Goal: Task Accomplishment & Management: Use online tool/utility

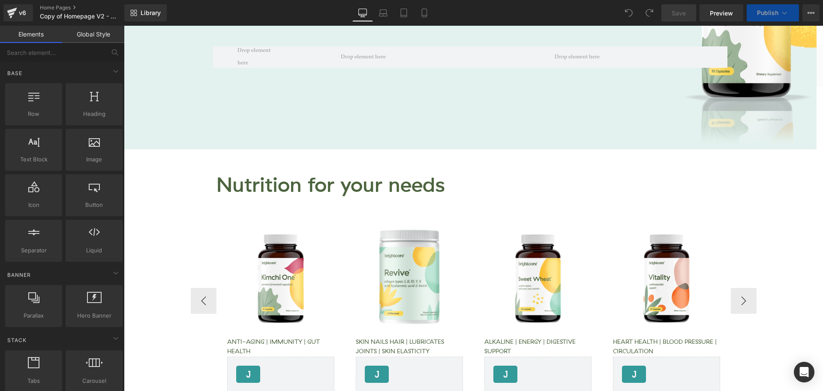
scroll to position [300, 0]
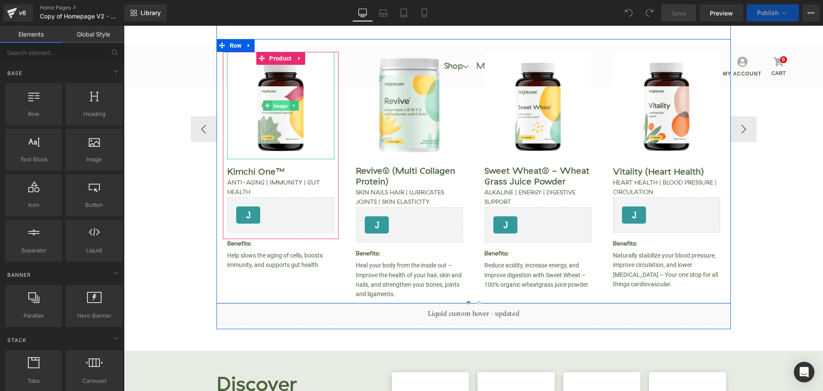
click at [278, 104] on span "Image" at bounding box center [281, 106] width 18 height 10
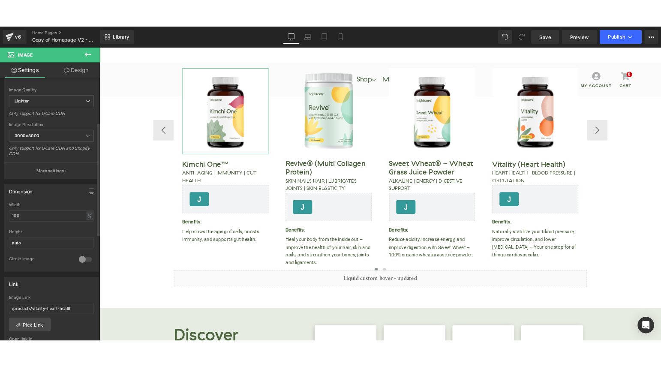
scroll to position [214, 0]
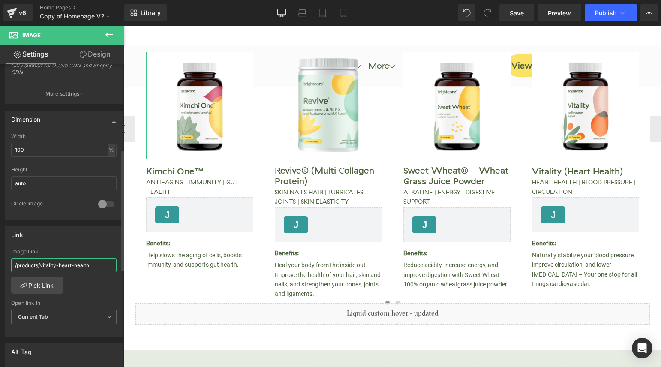
drag, startPoint x: 39, startPoint y: 264, endPoint x: 118, endPoint y: 259, distance: 79.1
click at [118, 259] on div "/products/vitality-heart-health Image Link /products/vitality-heart-health Pick…" at bounding box center [64, 293] width 118 height 88
paste input "kimchi-one"
type input "/products/kimchi-one"
drag, startPoint x: 516, startPoint y: 12, endPoint x: 576, endPoint y: 13, distance: 60.5
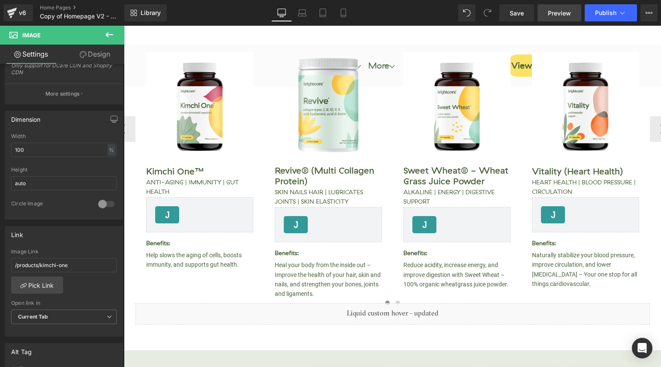
click at [521, 13] on span "Save" at bounding box center [517, 13] width 14 height 9
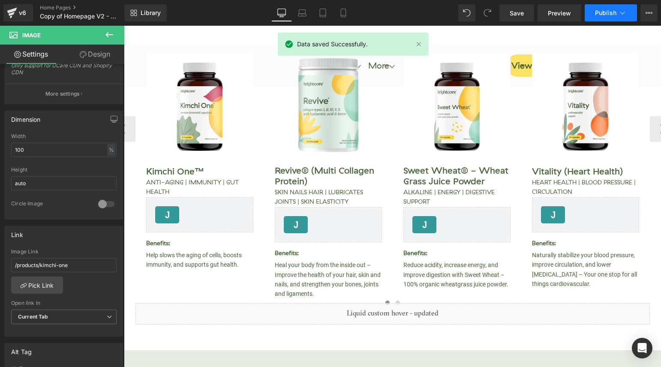
click at [600, 13] on span "Publish" at bounding box center [605, 12] width 21 height 7
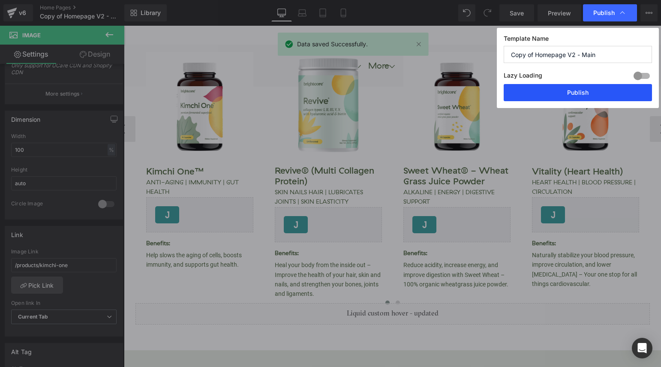
click at [590, 95] on button "Publish" at bounding box center [578, 92] width 148 height 17
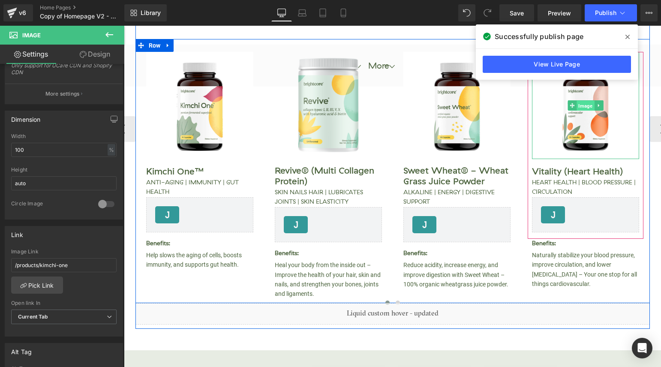
click at [583, 106] on span "Image" at bounding box center [586, 106] width 18 height 10
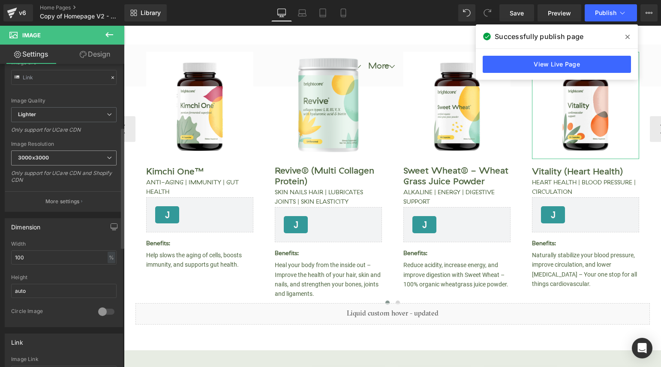
scroll to position [172, 0]
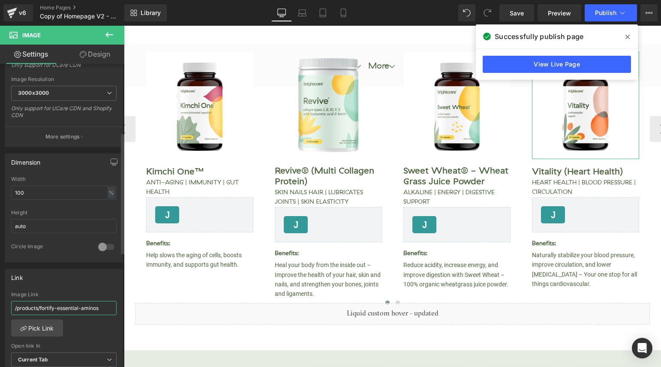
click at [39, 308] on input "/products/fortify-essential-aminos" at bounding box center [64, 308] width 106 height 14
drag, startPoint x: 40, startPoint y: 308, endPoint x: 103, endPoint y: 306, distance: 62.6
click at [103, 306] on input "/products/fortify-essential-aminos" at bounding box center [64, 308] width 106 height 14
paste input "vitality-heart-health"
type input "/products/vitality-heart-health"
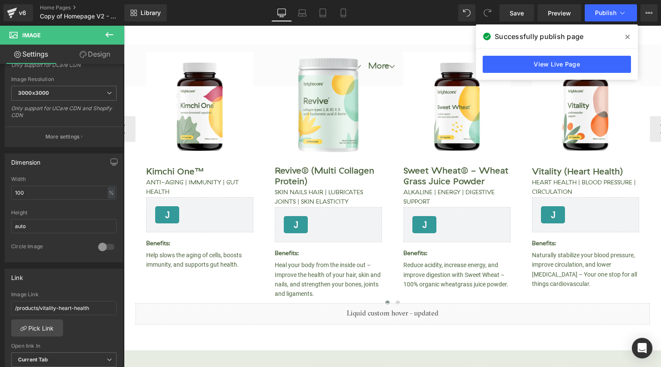
click at [627, 35] on icon at bounding box center [628, 36] width 4 height 7
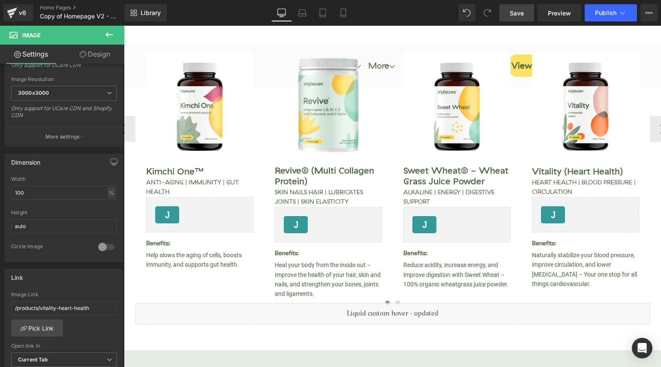
drag, startPoint x: 510, startPoint y: 18, endPoint x: 525, endPoint y: 21, distance: 15.1
click at [511, 17] on link "Save" at bounding box center [517, 12] width 35 height 17
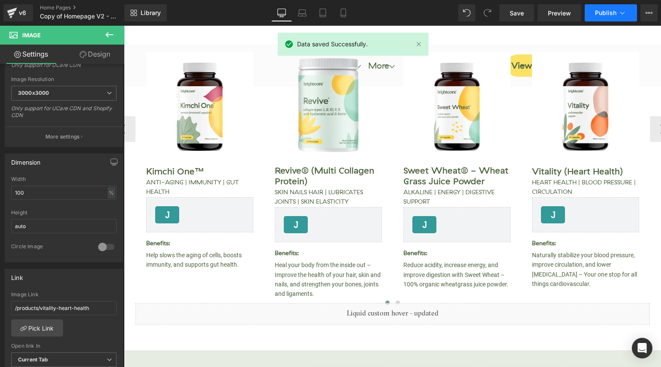
click at [604, 15] on span "Publish" at bounding box center [605, 12] width 21 height 7
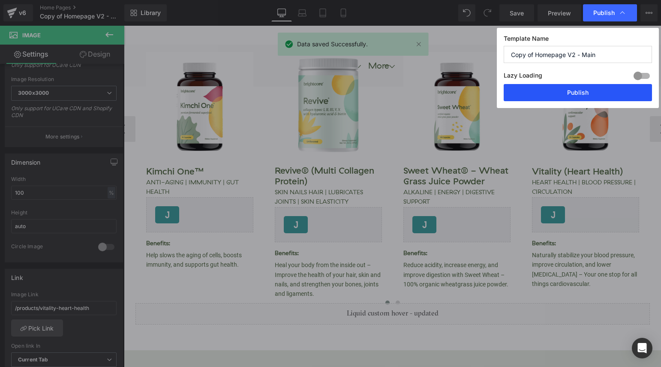
drag, startPoint x: 615, startPoint y: 94, endPoint x: 486, endPoint y: 60, distance: 133.0
click at [615, 94] on button "Publish" at bounding box center [578, 92] width 148 height 17
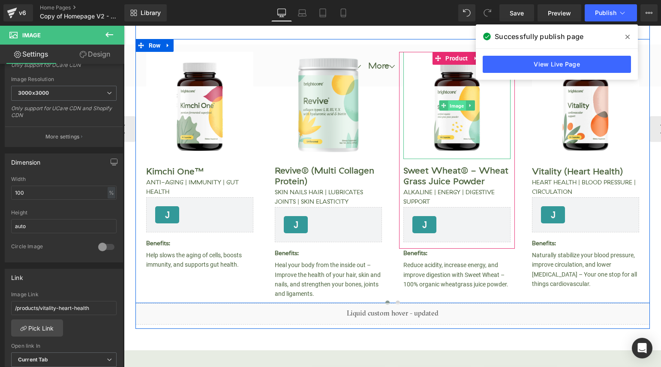
click at [454, 106] on span "Image" at bounding box center [457, 106] width 18 height 10
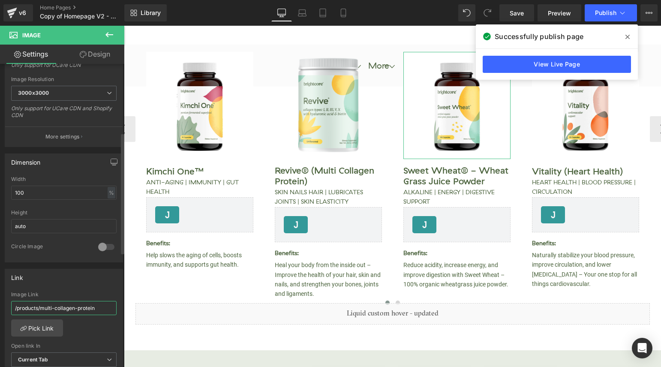
click at [54, 307] on input "/products/multi-collagen-protein" at bounding box center [64, 308] width 106 height 14
drag, startPoint x: 40, startPoint y: 308, endPoint x: 112, endPoint y: 310, distance: 71.2
click at [112, 310] on input "/products/multi-collagen-protein" at bounding box center [64, 308] width 106 height 14
paste input "organic-wheat-grass-juice-powder"
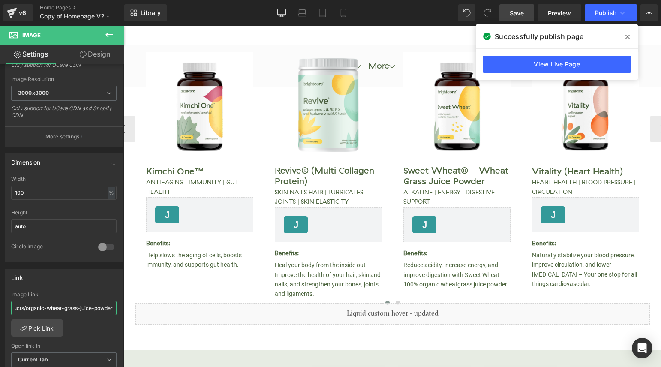
type input "/products/organic-wheat-grass-juice-powder"
click at [523, 15] on span "Save" at bounding box center [517, 13] width 14 height 9
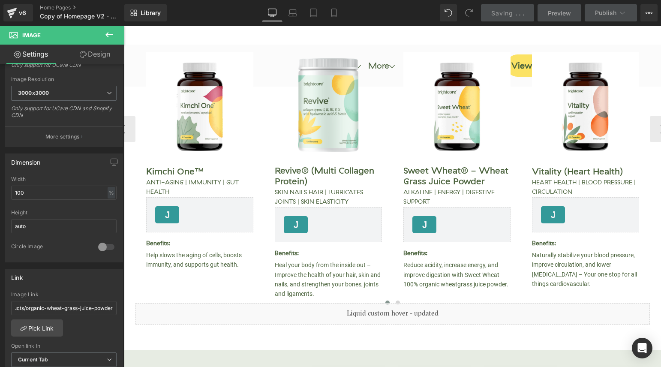
scroll to position [0, 0]
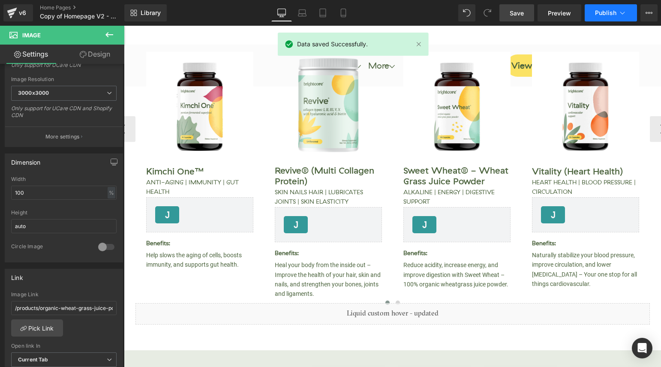
click at [610, 18] on button "Publish" at bounding box center [611, 12] width 52 height 17
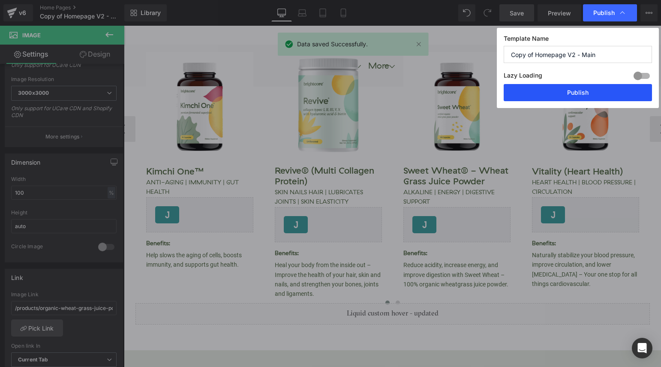
click at [605, 92] on button "Publish" at bounding box center [578, 92] width 148 height 17
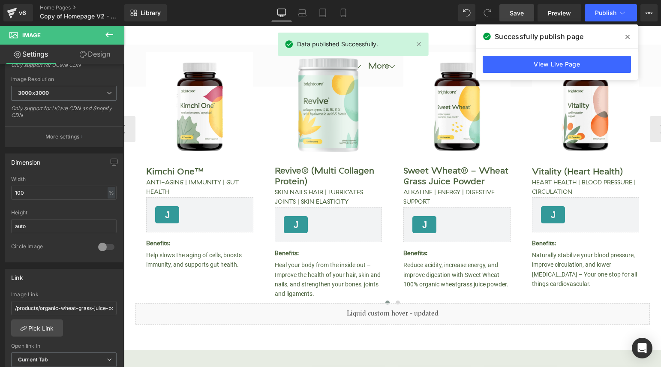
click at [627, 36] on icon at bounding box center [628, 37] width 4 height 4
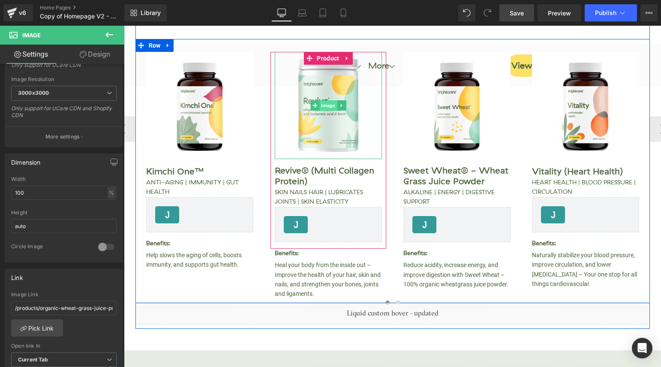
click at [325, 105] on span "Image" at bounding box center [329, 105] width 18 height 10
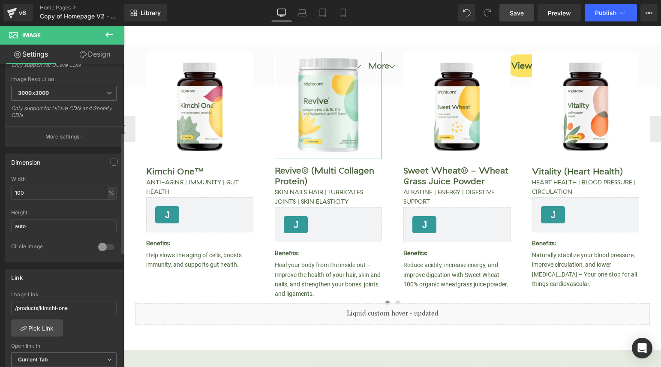
scroll to position [257, 0]
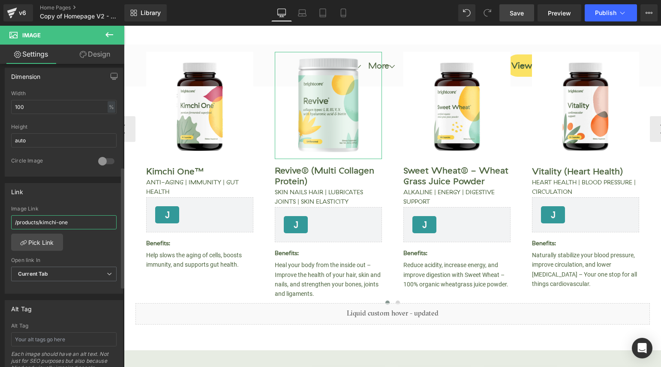
drag, startPoint x: 40, startPoint y: 222, endPoint x: 92, endPoint y: 228, distance: 52.2
click at [92, 228] on input "/products/kimchi-one" at bounding box center [64, 222] width 106 height 14
paste input "multi-collagen-protein"
type input "/products/multi-collagen-protein"
click at [517, 15] on span "Save" at bounding box center [517, 13] width 14 height 9
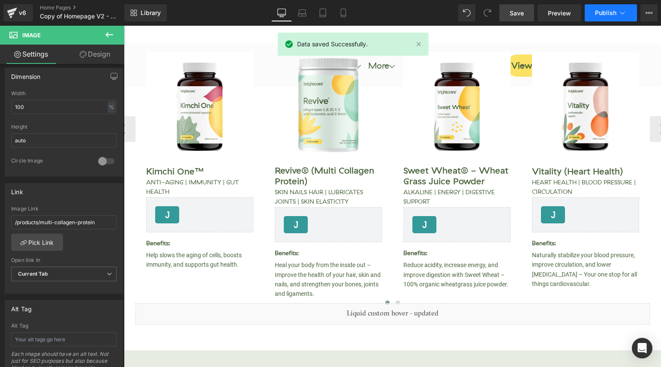
click at [598, 13] on span "Publish" at bounding box center [605, 12] width 21 height 7
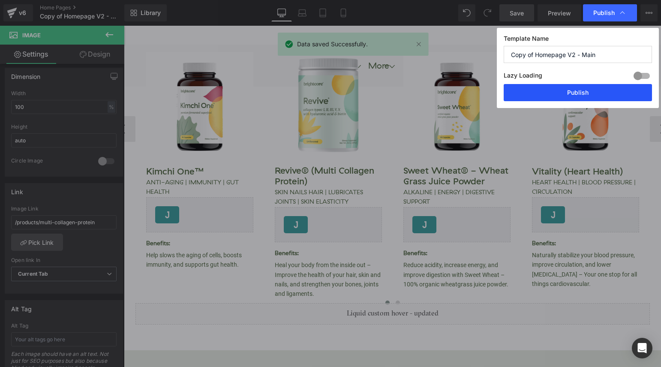
click at [602, 95] on button "Publish" at bounding box center [578, 92] width 148 height 17
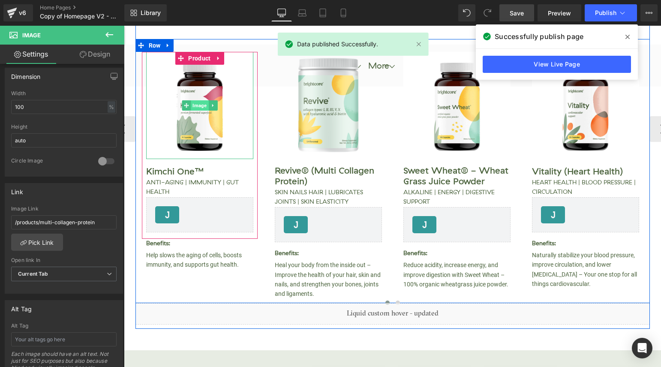
click at [197, 106] on span "Image" at bounding box center [200, 105] width 18 height 10
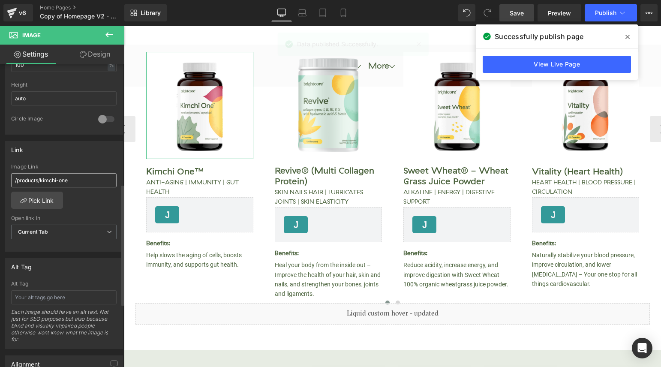
scroll to position [300, 0]
click at [629, 36] on icon at bounding box center [628, 36] width 4 height 7
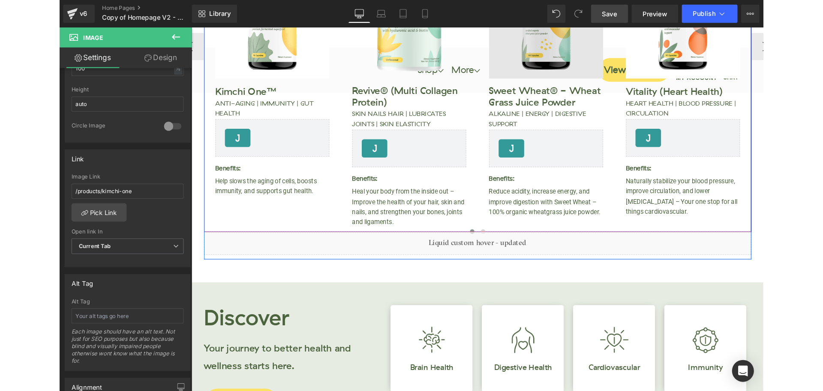
scroll to position [386, 0]
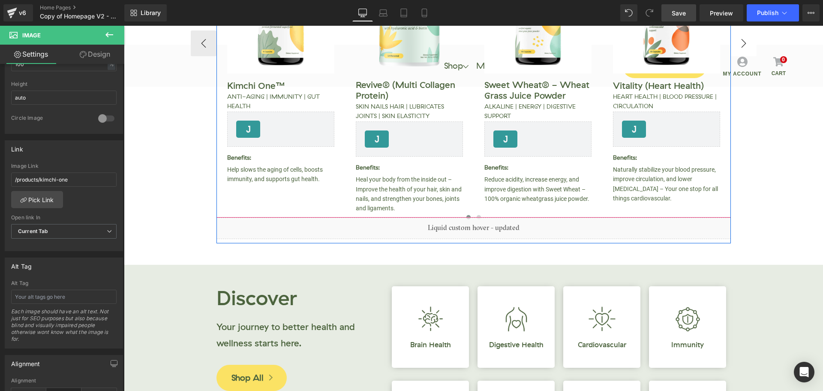
click at [748, 49] on button "›" at bounding box center [744, 43] width 26 height 26
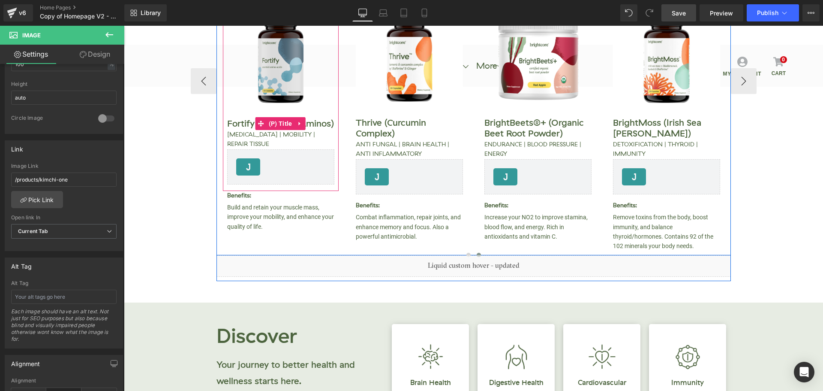
scroll to position [300, 0]
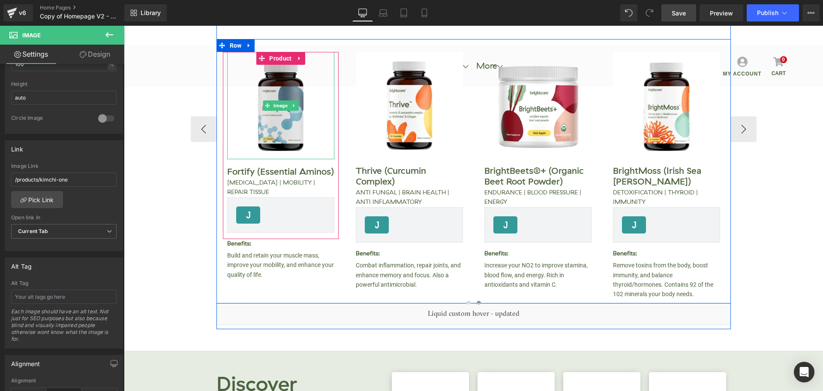
click at [277, 123] on img at bounding box center [280, 105] width 107 height 107
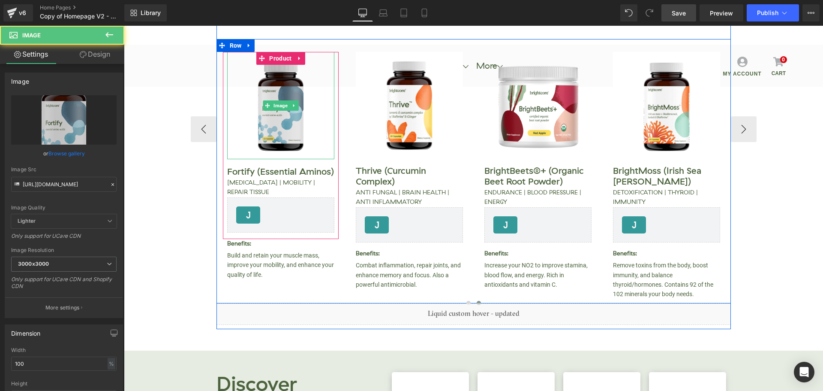
click at [277, 112] on img at bounding box center [280, 105] width 107 height 107
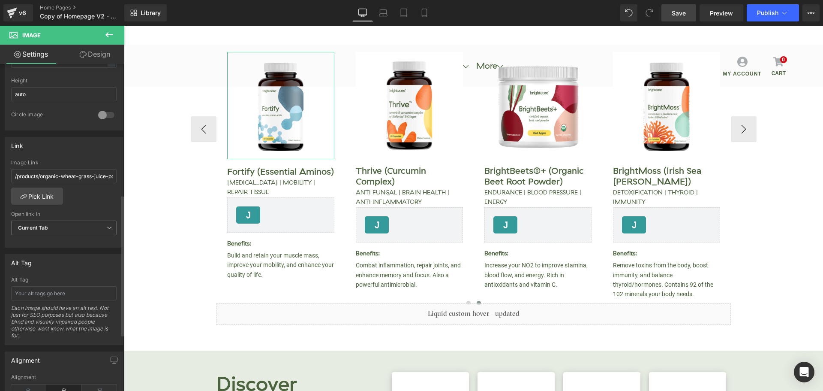
scroll to position [343, 0]
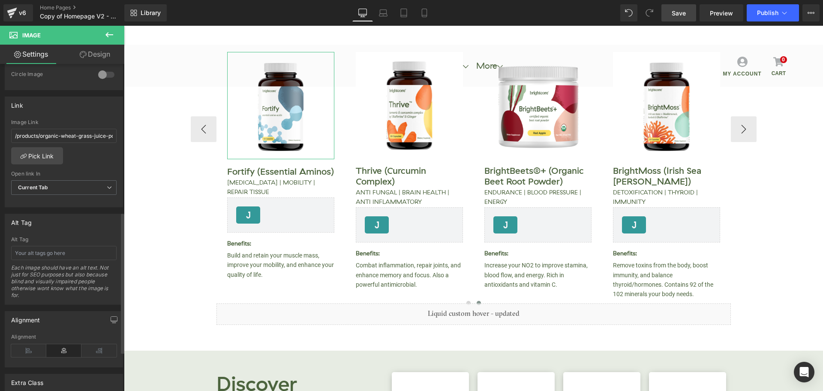
click at [0, 233] on div "Alt Tag Alt Tag Each image should have an alt text. Not just for SEO purposes b…" at bounding box center [64, 255] width 128 height 97
click at [75, 139] on input "/products/organic-wheat-grass-juice-powder" at bounding box center [64, 136] width 106 height 14
drag, startPoint x: 164, startPoint y: 161, endPoint x: 145, endPoint y: 135, distance: 32.3
paste input "fortify-essential-aminos"
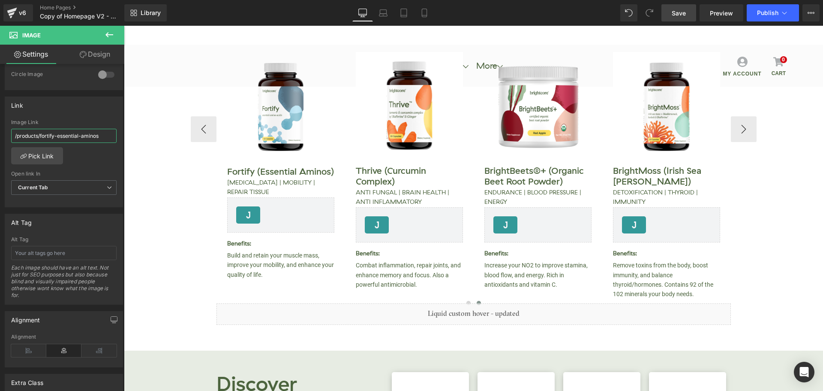
scroll to position [0, 0]
type input "/products/fortify-essential-aminos"
click at [677, 14] on span "Save" at bounding box center [679, 13] width 14 height 9
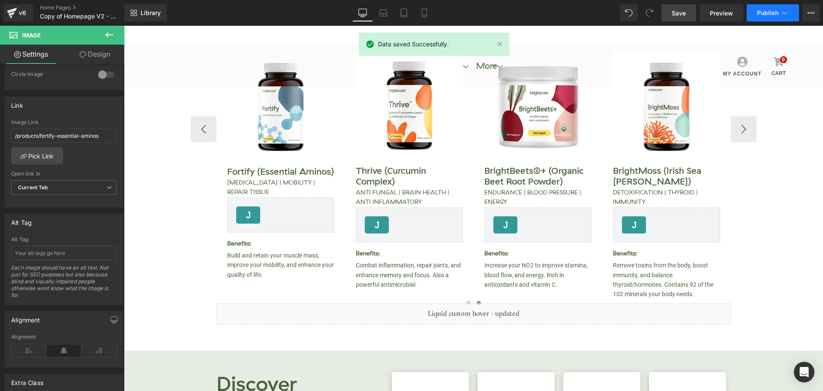
click at [760, 14] on span "Publish" at bounding box center [767, 12] width 21 height 7
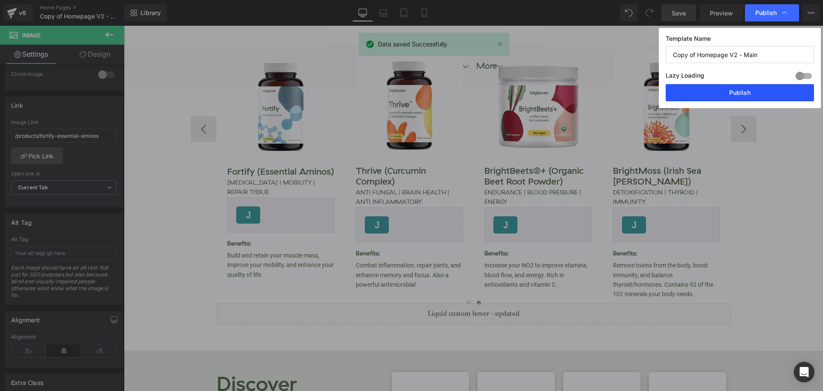
click at [763, 93] on button "Publish" at bounding box center [740, 92] width 148 height 17
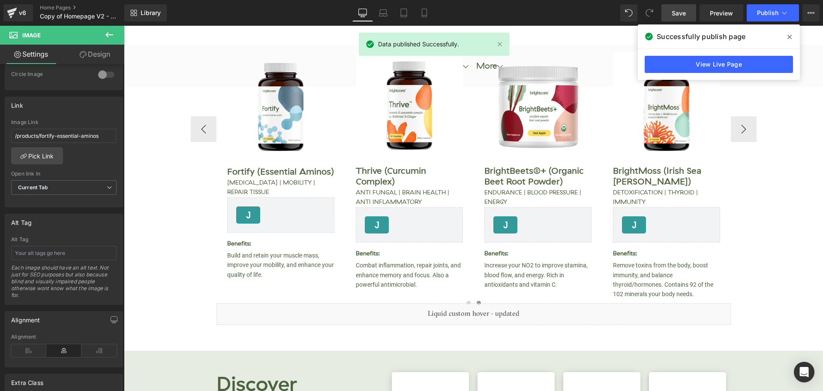
click at [792, 38] on span at bounding box center [790, 37] width 14 height 14
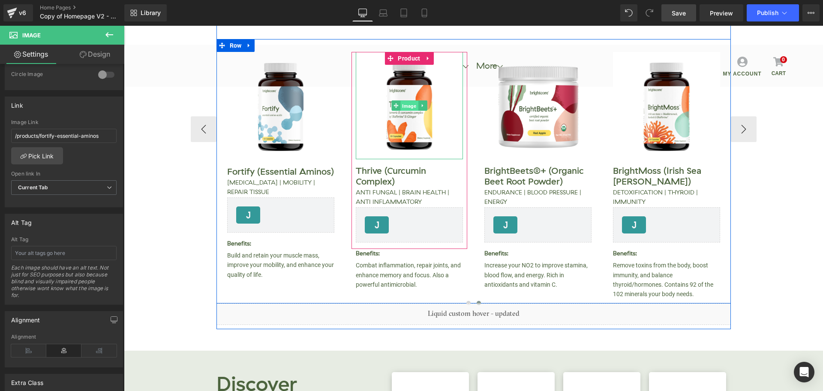
click at [408, 106] on span "Image" at bounding box center [410, 106] width 18 height 10
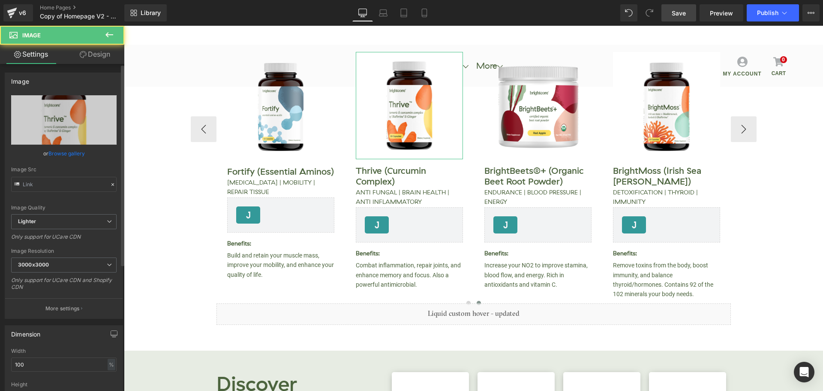
scroll to position [172, 0]
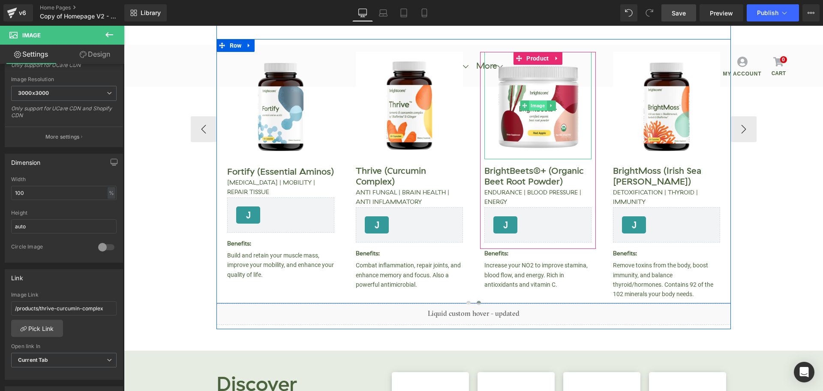
click at [533, 106] on span "Image" at bounding box center [538, 105] width 18 height 10
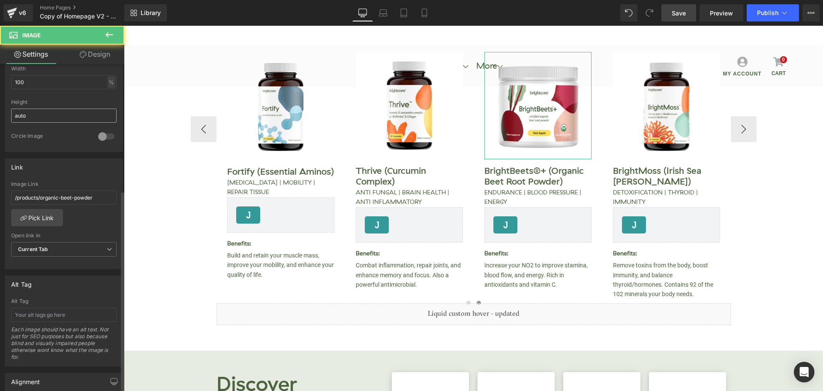
scroll to position [343, 0]
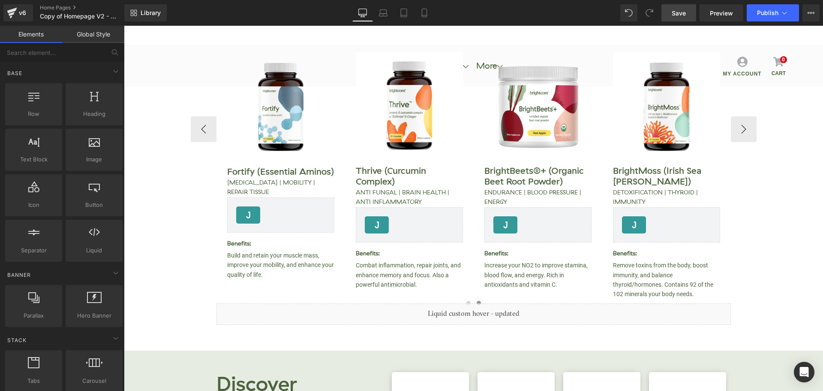
drag, startPoint x: 181, startPoint y: 228, endPoint x: 350, endPoint y: 257, distance: 170.6
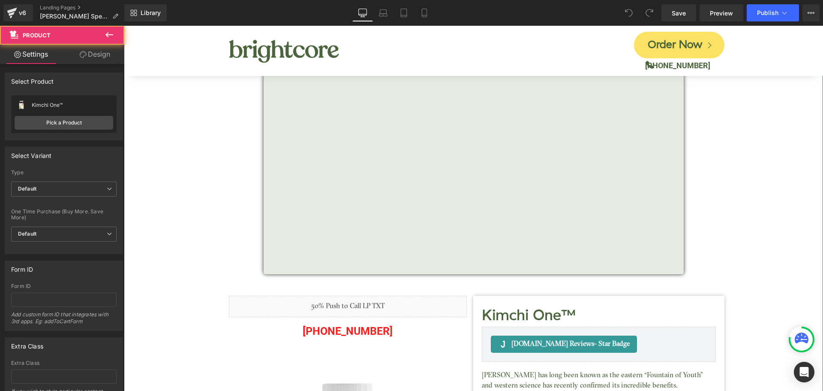
scroll to position [214, 0]
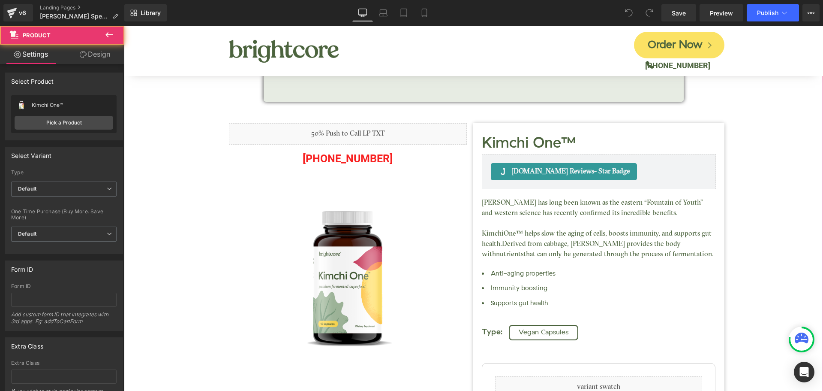
click at [755, 148] on div "[PERSON_NAME] Interview on The Microplastics [MEDICAL_DATA] Heading Vimeo Row K…" at bounding box center [473, 234] width 691 height 910
click at [750, 132] on div "[PERSON_NAME] Interview on The Microplastics [MEDICAL_DATA] Heading Vimeo Row K…" at bounding box center [473, 234] width 691 height 910
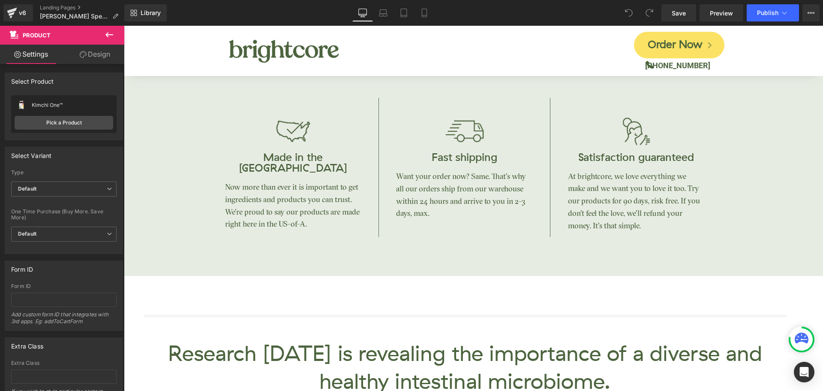
scroll to position [944, 0]
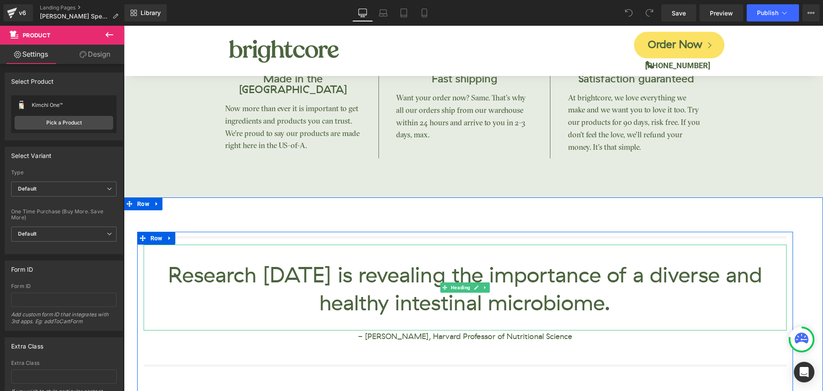
click at [182, 307] on h2 "Research [DATE] is revealing the importance of a diverse and healthy intestinal…" at bounding box center [465, 290] width 643 height 56
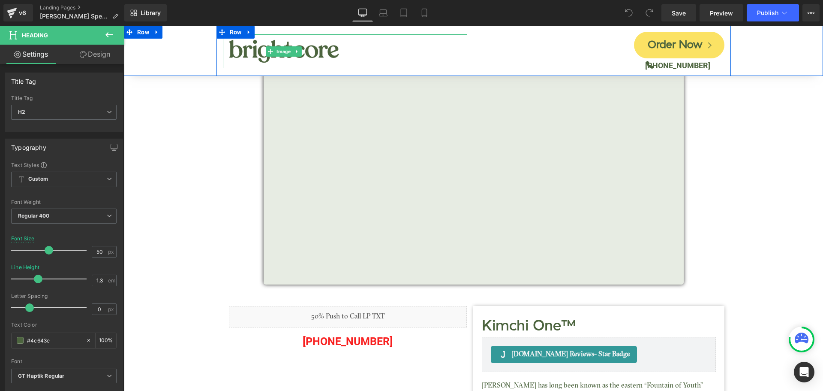
scroll to position [0, 0]
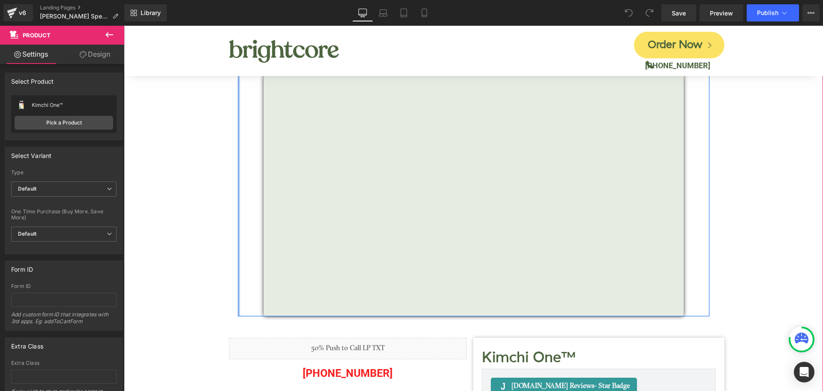
click at [238, 129] on div at bounding box center [239, 154] width 2 height 323
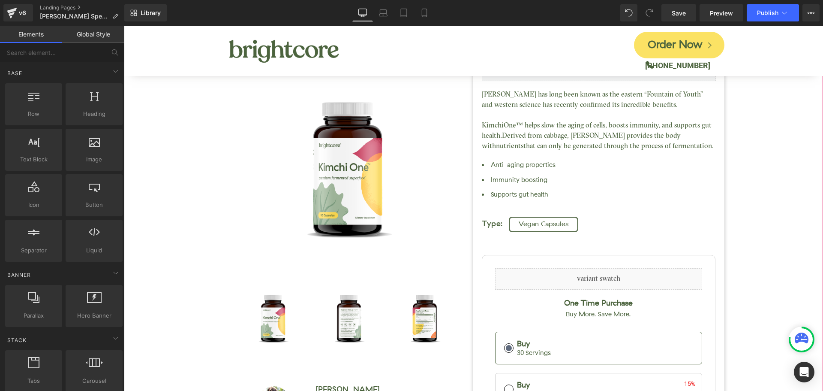
click at [187, 119] on div "Kimchi One™ (P) Title [DOMAIN_NAME] Reviews - Star Badge [DOMAIN_NAME] Reviews …" at bounding box center [473, 286] width 691 height 587
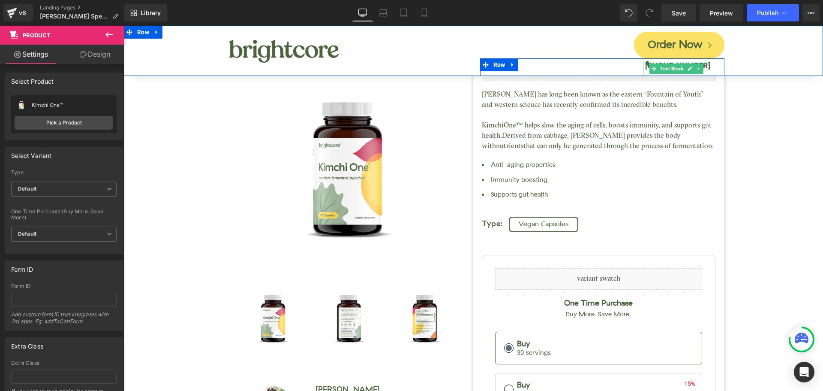
click at [704, 65] on b "[PHONE_NUMBER]" at bounding box center [677, 65] width 65 height 9
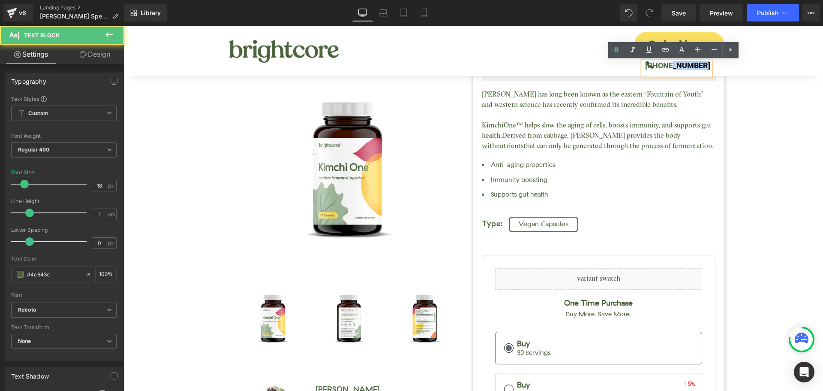
drag, startPoint x: 674, startPoint y: 66, endPoint x: 711, endPoint y: 66, distance: 36.5
click at [711, 66] on div "[PHONE_NUMBER] Text Block" at bounding box center [683, 69] width 81 height 14
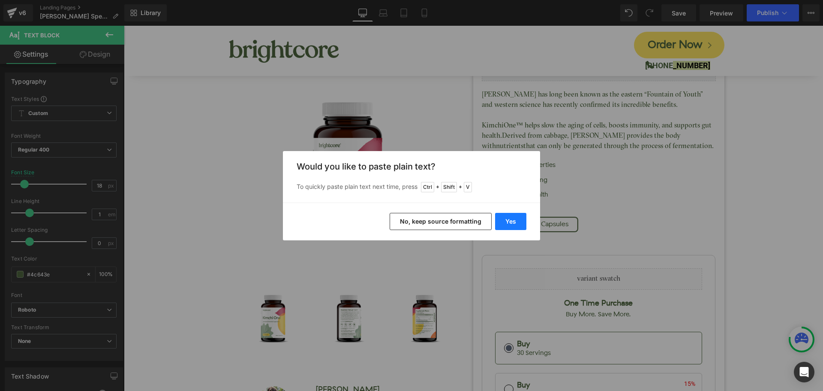
click at [515, 220] on button "Yes" at bounding box center [510, 221] width 31 height 17
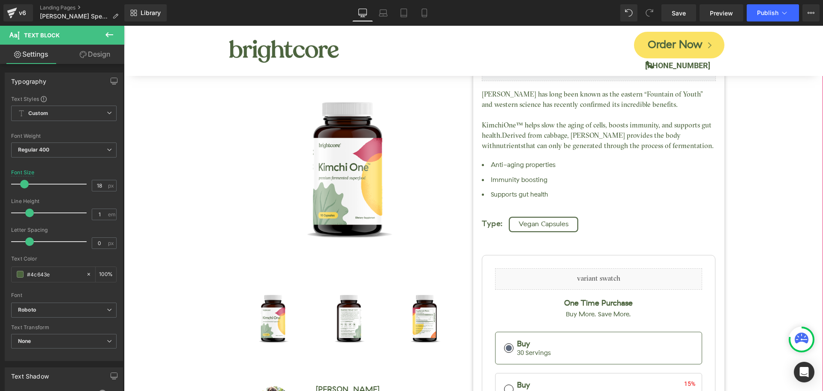
click at [758, 139] on div "Kimchi One™ (P) Title [DOMAIN_NAME] Reviews - Star Badge [DOMAIN_NAME] Reviews …" at bounding box center [473, 286] width 691 height 587
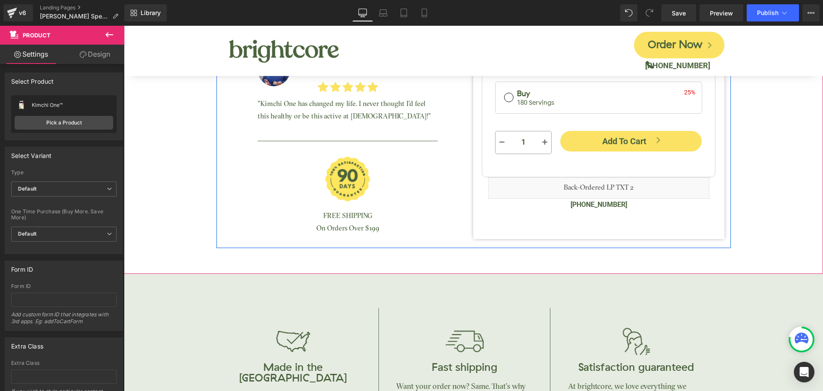
scroll to position [386, 0]
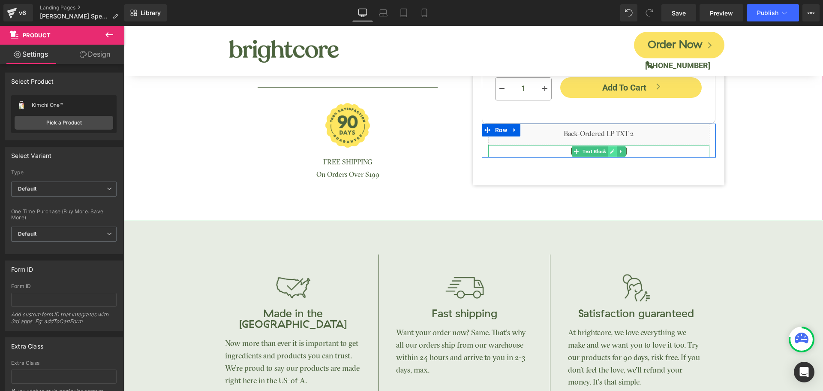
click at [610, 151] on icon at bounding box center [612, 151] width 5 height 5
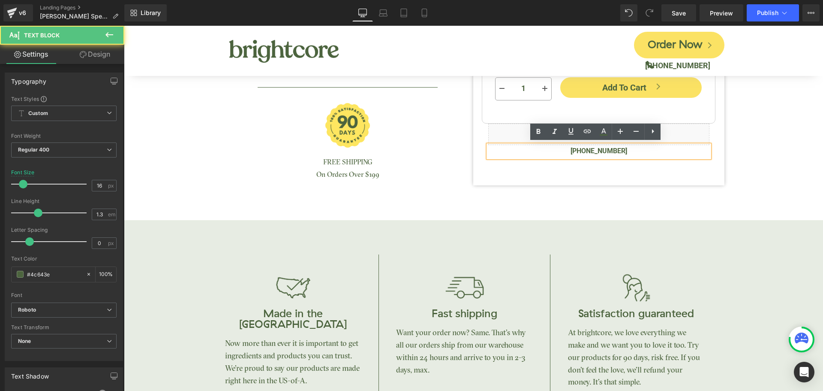
drag, startPoint x: 592, startPoint y: 149, endPoint x: 639, endPoint y: 145, distance: 46.9
click at [639, 145] on p "[PHONE_NUMBER]" at bounding box center [598, 151] width 221 height 12
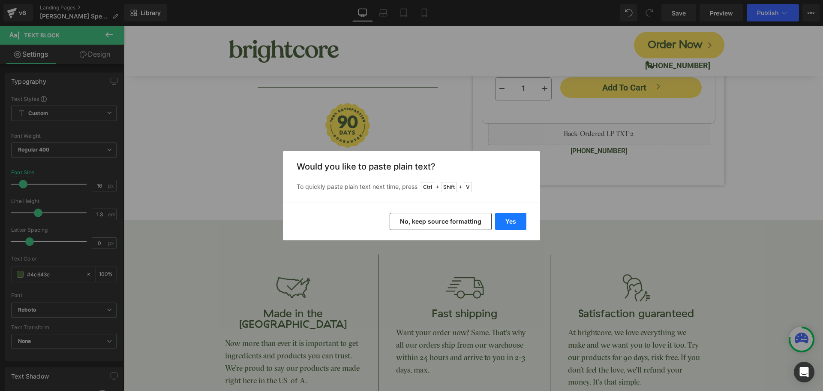
click at [509, 223] on button "Yes" at bounding box center [510, 221] width 31 height 17
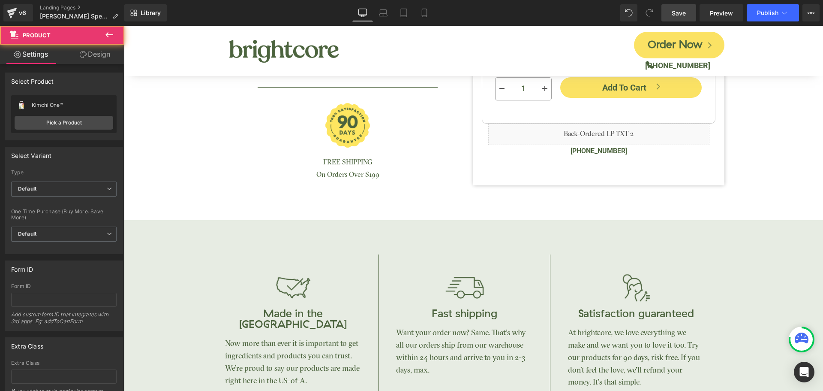
click at [678, 9] on span "Save" at bounding box center [679, 13] width 14 height 9
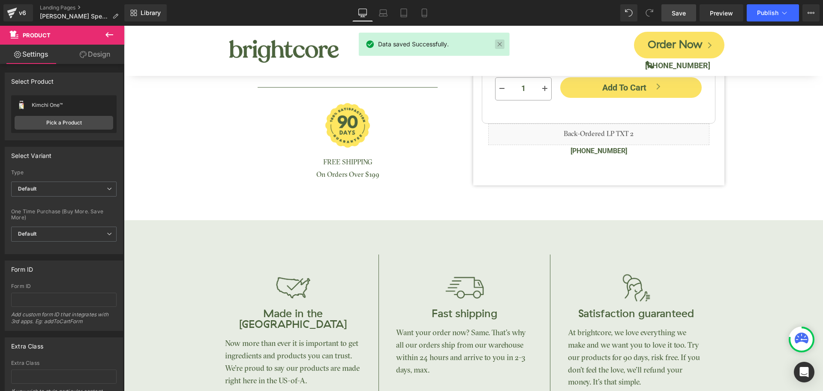
click at [501, 46] on link at bounding box center [499, 43] width 9 height 9
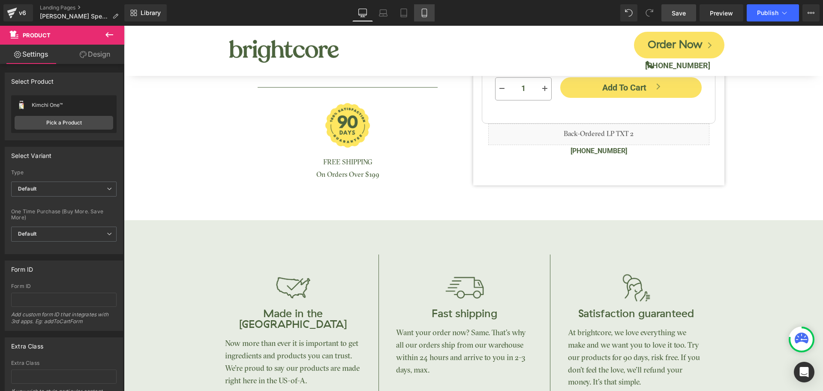
click at [425, 14] on icon at bounding box center [424, 13] width 9 height 9
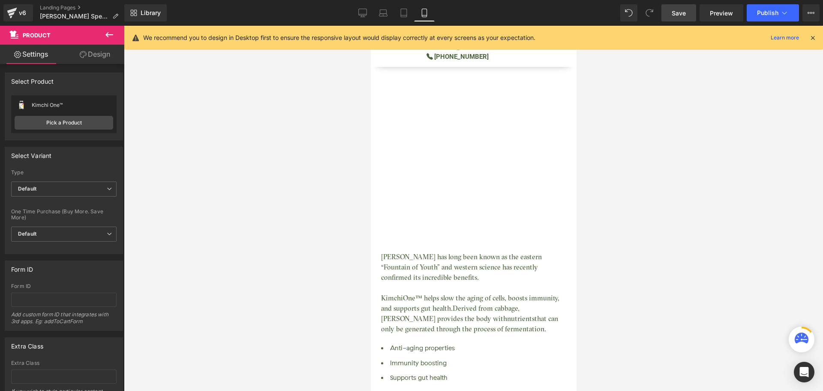
scroll to position [0, 0]
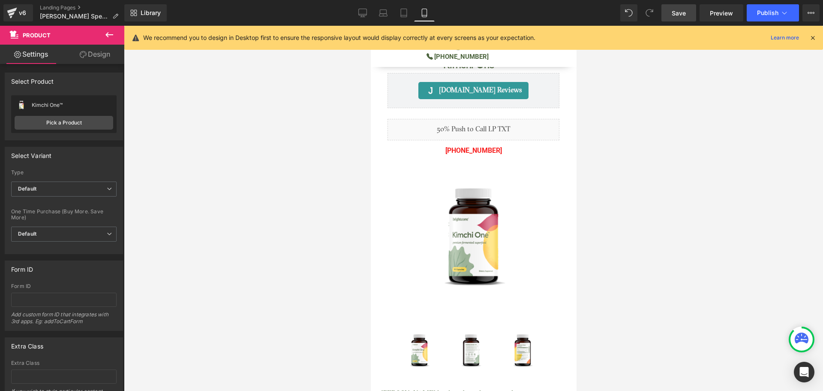
click at [812, 37] on icon at bounding box center [813, 38] width 8 height 8
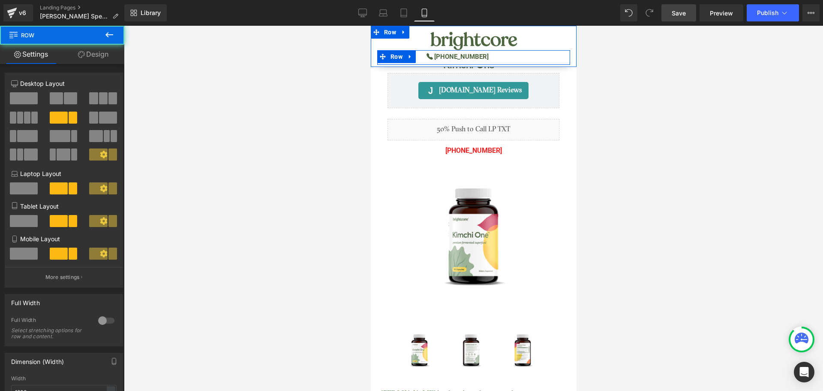
click at [494, 55] on div "Icon [PHONE_NUMBER] Text [GEOGRAPHIC_DATA]" at bounding box center [473, 57] width 193 height 15
click at [457, 54] on span "Text Block" at bounding box center [453, 59] width 27 height 10
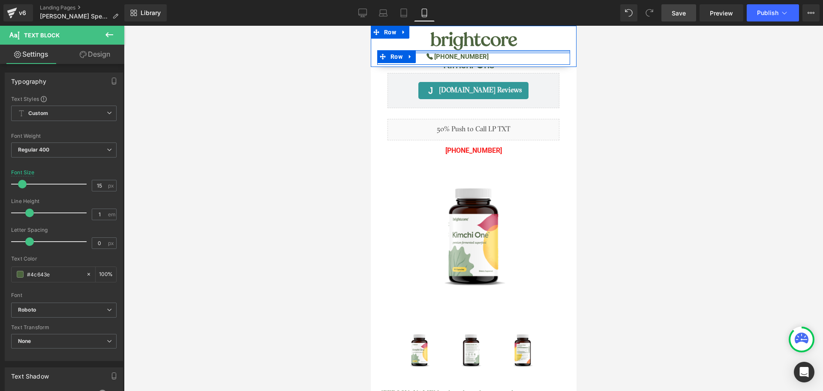
click at [483, 51] on div at bounding box center [473, 51] width 193 height 3
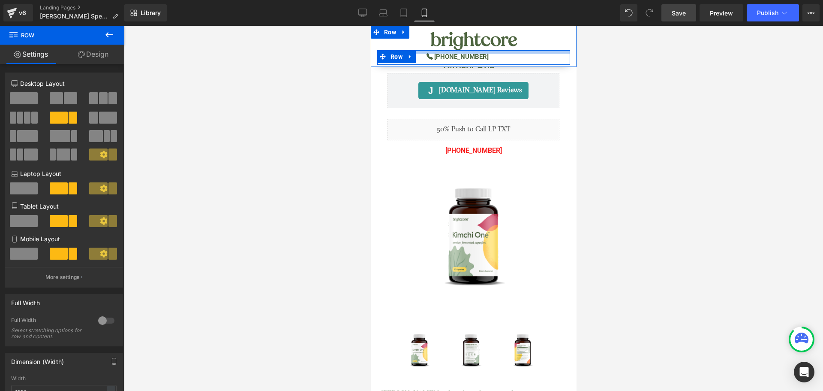
click at [459, 51] on div at bounding box center [473, 51] width 193 height 3
click at [452, 51] on div at bounding box center [473, 51] width 193 height 3
click at [458, 58] on span "Text Block" at bounding box center [453, 59] width 27 height 10
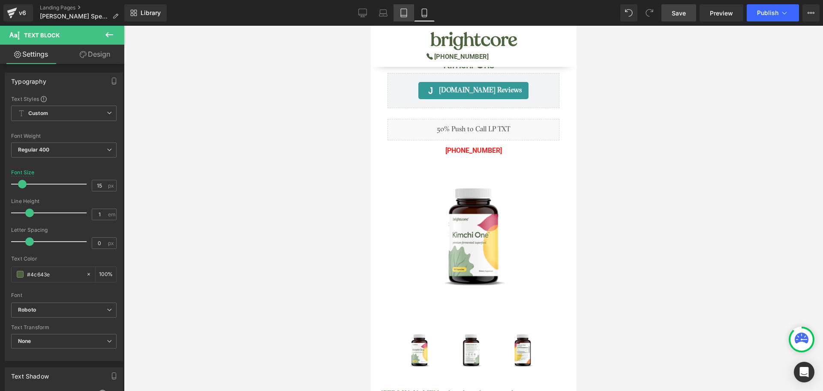
click at [405, 14] on icon at bounding box center [404, 13] width 9 height 9
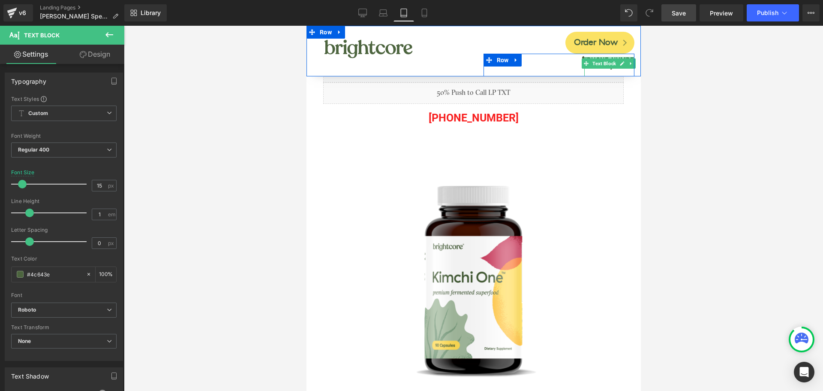
click at [612, 58] on div at bounding box center [609, 58] width 50 height 2
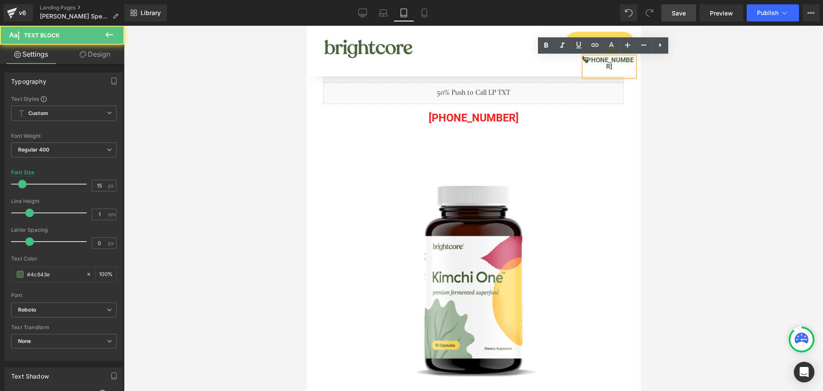
drag, startPoint x: 597, startPoint y: 60, endPoint x: 633, endPoint y: 61, distance: 36.1
click at [633, 61] on div "Order Now Button Icon [PHONE_NUMBER] Text [GEOGRAPHIC_DATA]" at bounding box center [559, 51] width 164 height 51
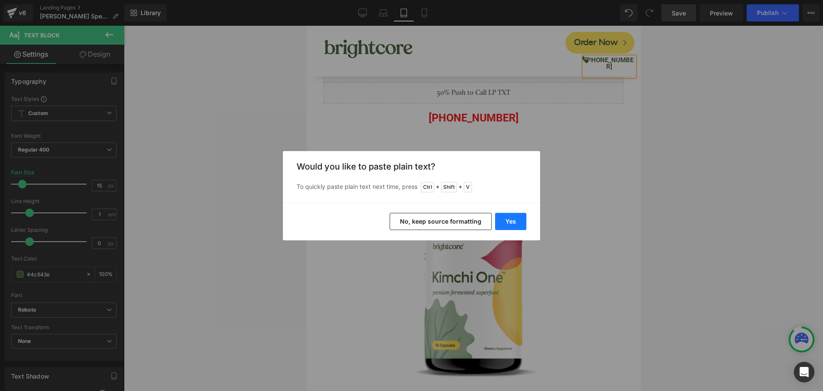
click at [516, 221] on button "Yes" at bounding box center [510, 221] width 31 height 17
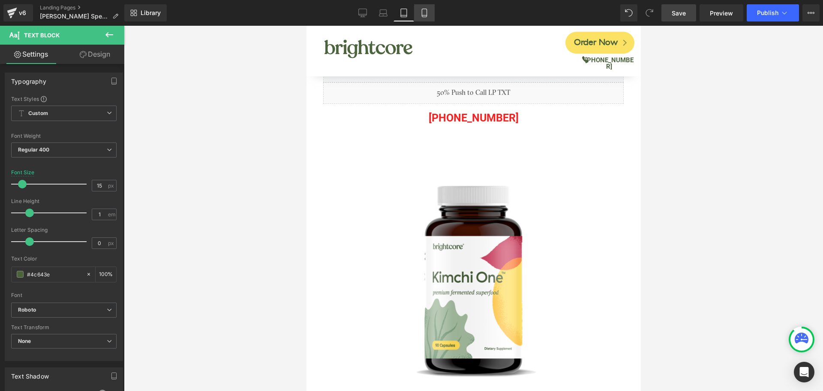
click at [426, 16] on icon at bounding box center [424, 13] width 9 height 9
type input "100"
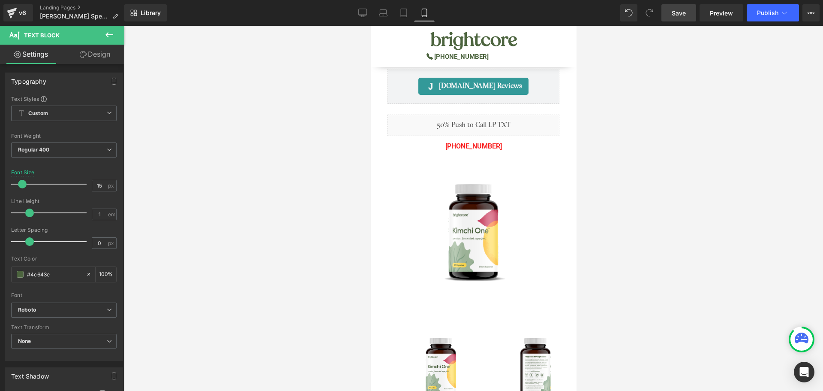
scroll to position [8, 0]
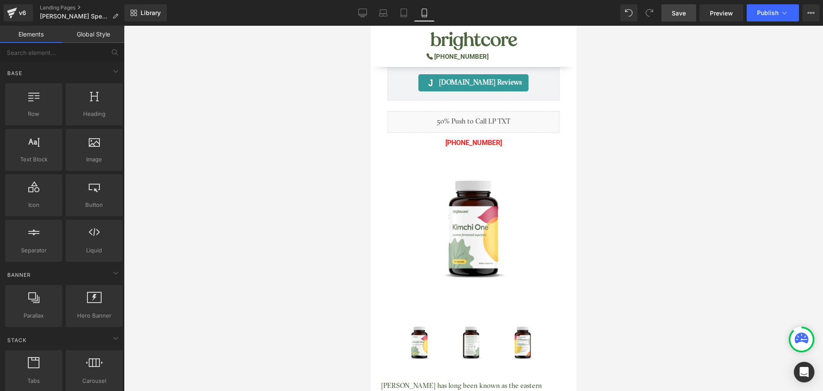
click at [288, 157] on div at bounding box center [473, 208] width 699 height 365
click at [503, 142] on p "[PHONE_NUMBER]" at bounding box center [473, 143] width 172 height 12
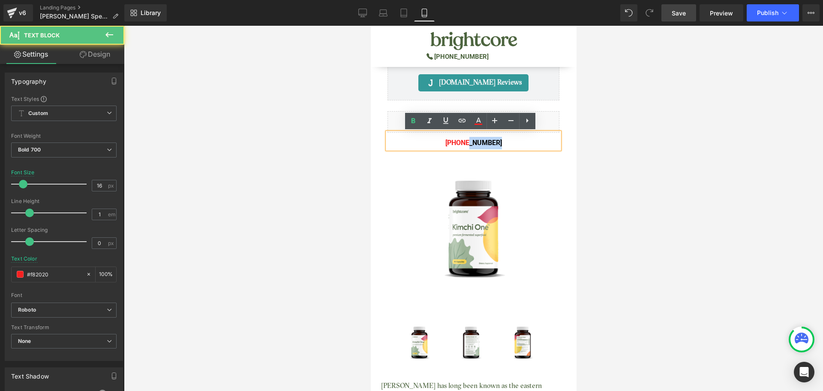
drag, startPoint x: 464, startPoint y: 143, endPoint x: 501, endPoint y: 142, distance: 36.5
click at [501, 142] on p "[PHONE_NUMBER]" at bounding box center [473, 143] width 172 height 12
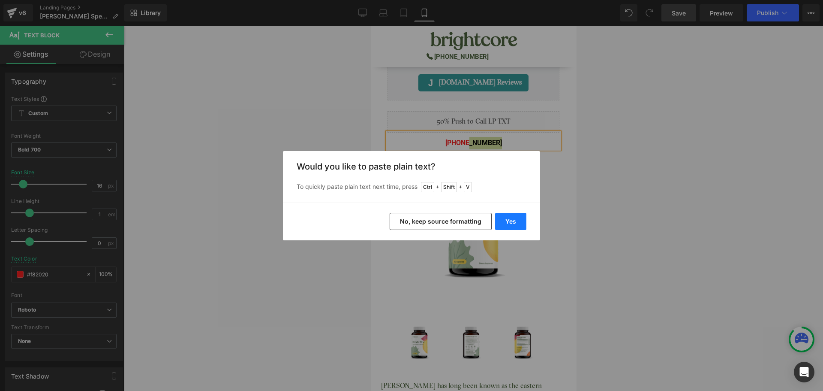
click at [510, 221] on button "Yes" at bounding box center [510, 221] width 31 height 17
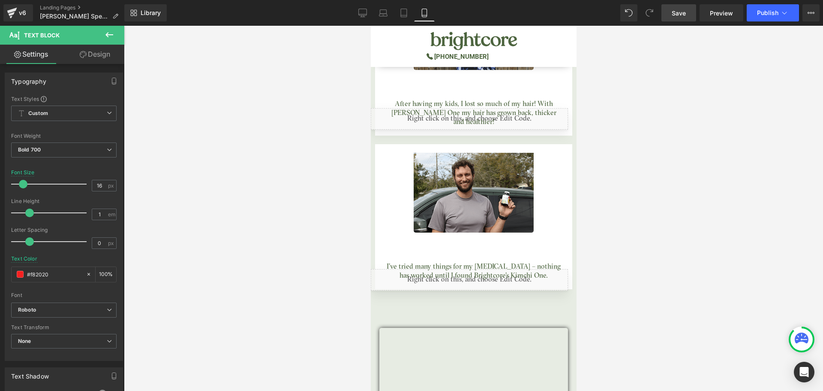
scroll to position [2967, 0]
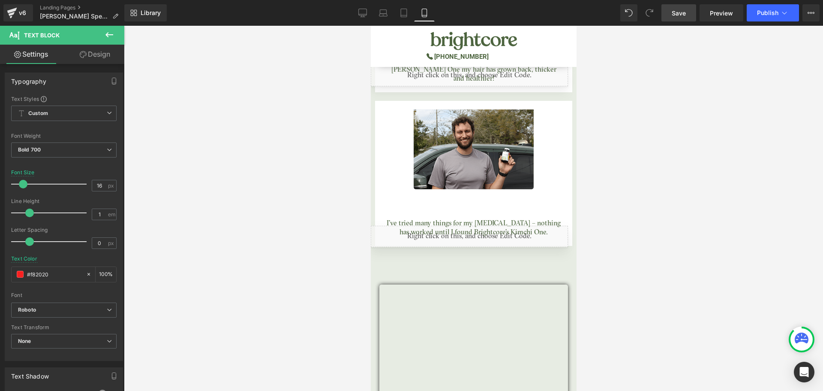
click at [675, 6] on link "Save" at bounding box center [679, 12] width 35 height 17
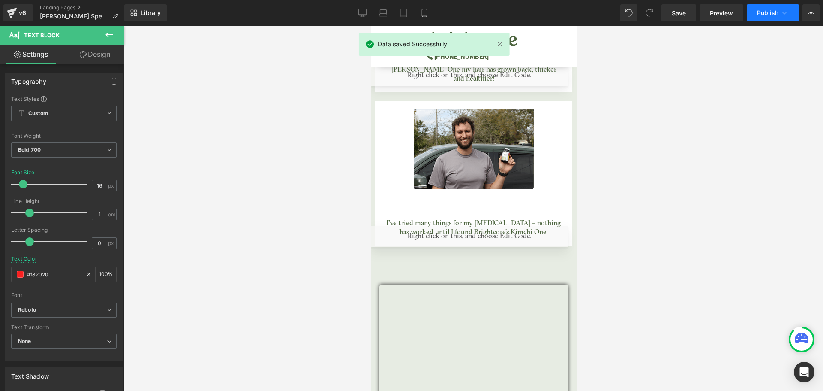
click at [776, 15] on span "Publish" at bounding box center [767, 12] width 21 height 7
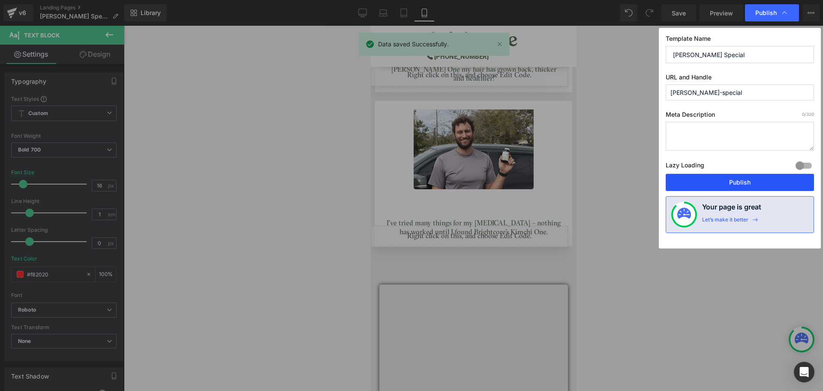
click at [761, 180] on button "Publish" at bounding box center [740, 182] width 148 height 17
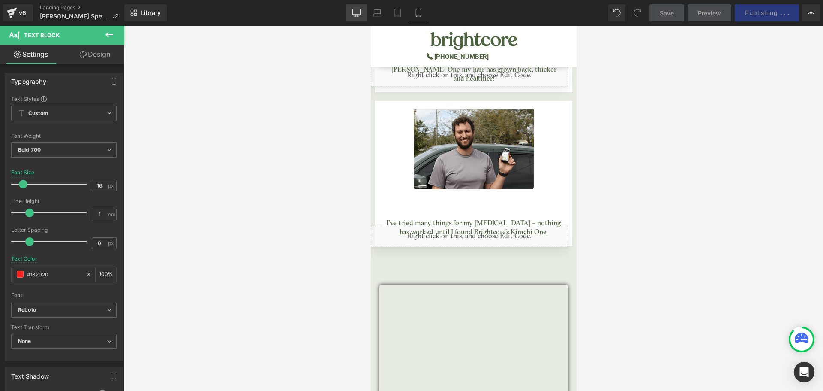
click at [357, 12] on icon at bounding box center [357, 13] width 9 height 9
type input "25"
type input "100"
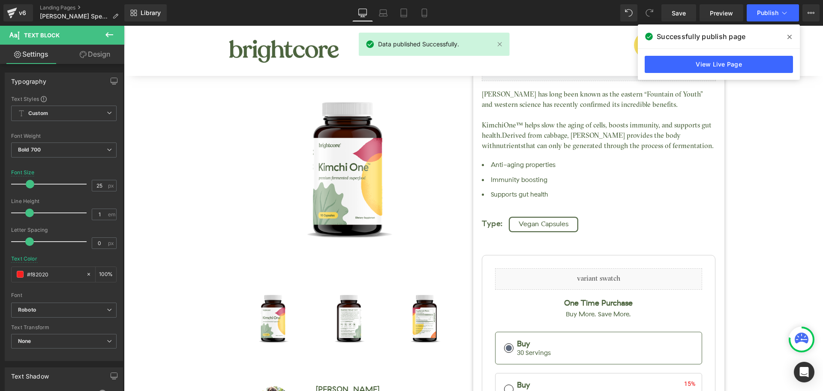
click at [790, 35] on icon at bounding box center [790, 36] width 4 height 7
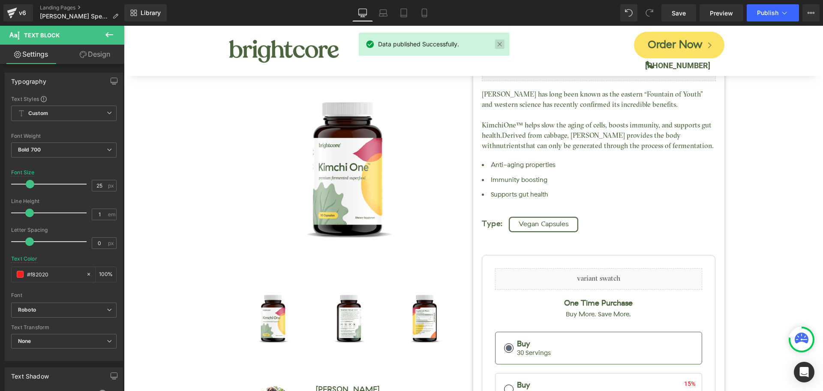
click at [498, 43] on link at bounding box center [499, 43] width 9 height 9
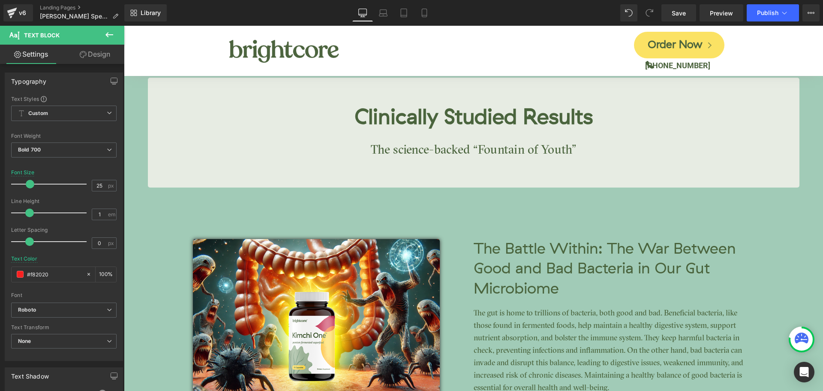
scroll to position [1587, 0]
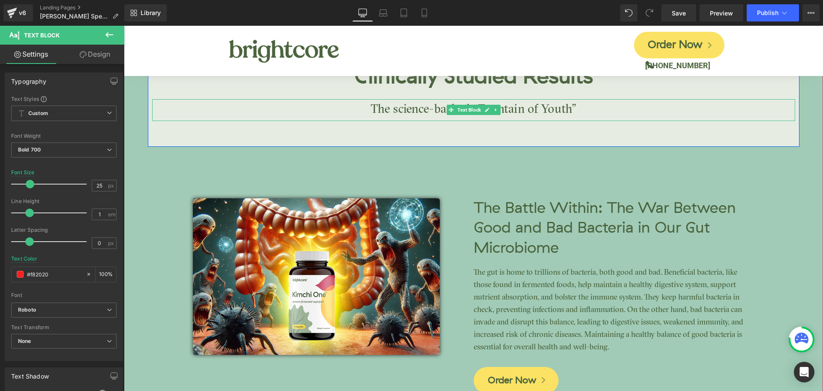
click at [411, 111] on p "The science-backed “Fountain of Youth"" at bounding box center [473, 109] width 643 height 21
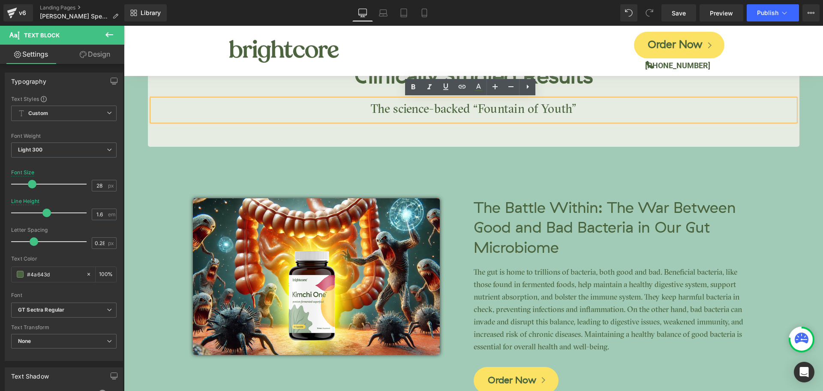
click at [416, 110] on p "The science-backed “Fountain of Youth"" at bounding box center [473, 109] width 643 height 21
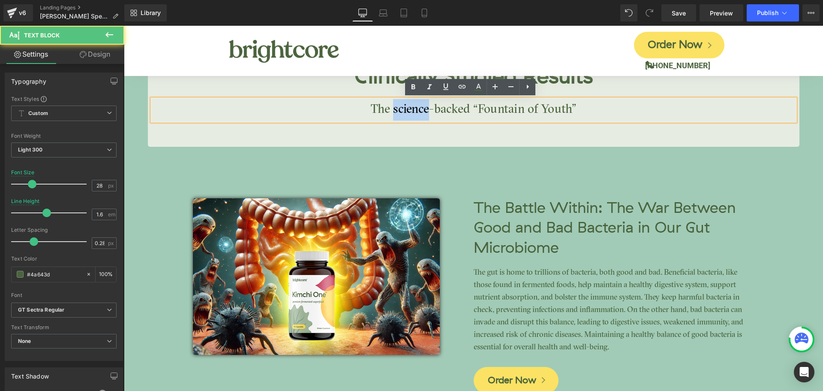
click at [416, 110] on p "The science-backed “Fountain of Youth"" at bounding box center [473, 109] width 643 height 21
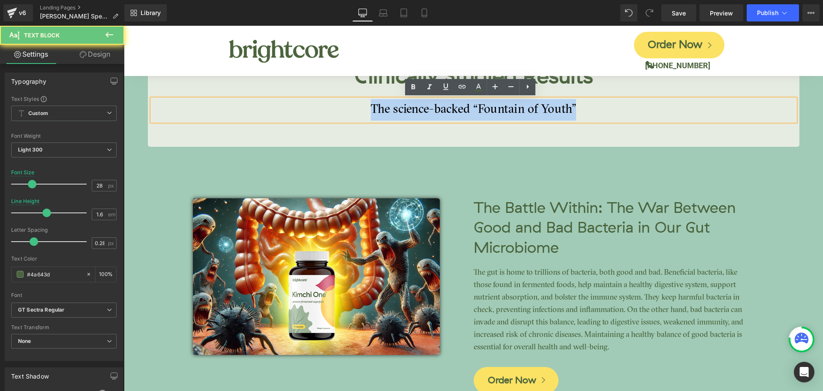
click at [416, 110] on p "The science-backed “Fountain of Youth"" at bounding box center [473, 109] width 643 height 21
drag, startPoint x: 374, startPoint y: 109, endPoint x: 573, endPoint y: 106, distance: 199.9
click at [573, 106] on p "The science-backed “Fountain of Youth"" at bounding box center [473, 109] width 643 height 21
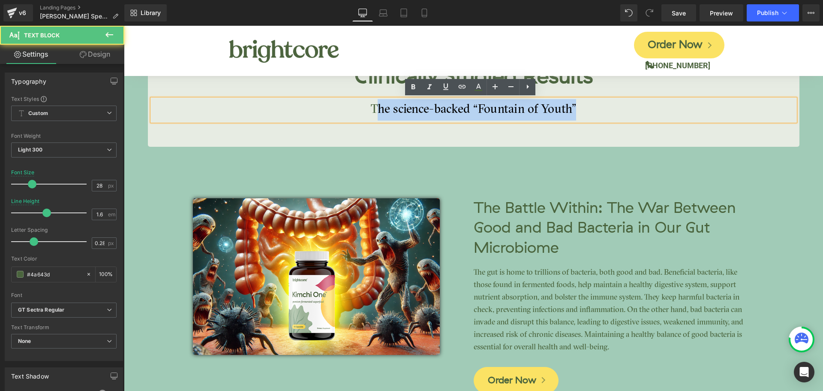
paste div
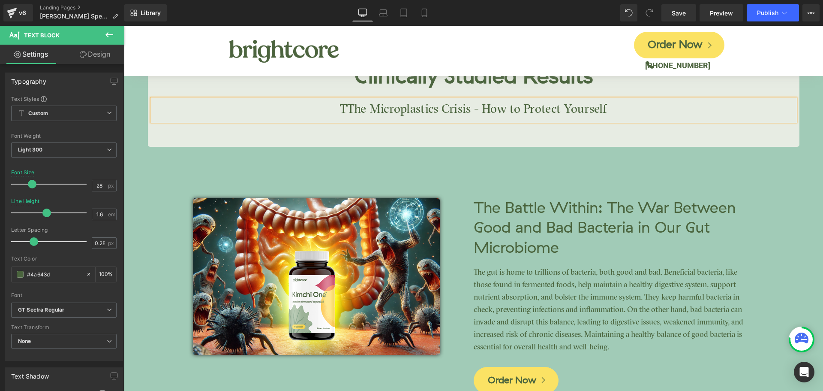
click at [342, 105] on p "TThe Microplastics Crisis - How to Protect Yourself" at bounding box center [473, 109] width 643 height 21
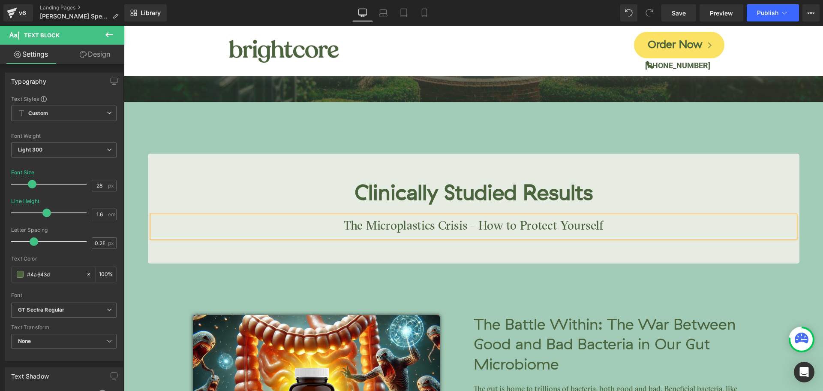
scroll to position [1458, 0]
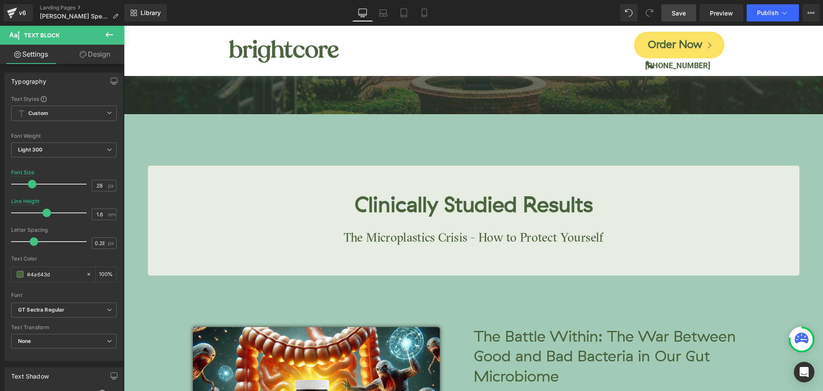
click at [686, 9] on span "Save" at bounding box center [679, 13] width 14 height 9
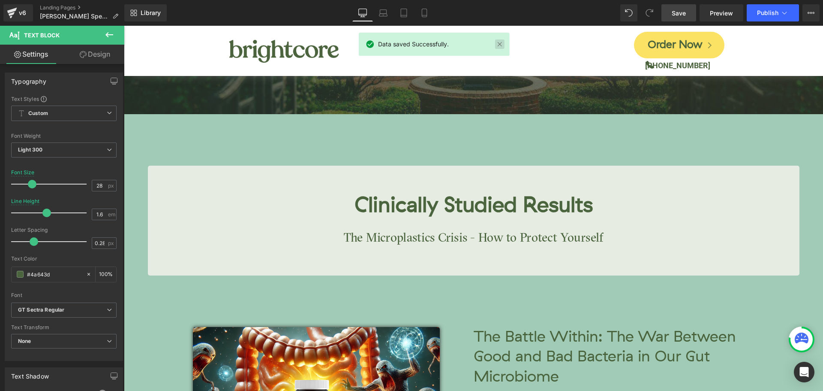
click at [500, 43] on link at bounding box center [499, 43] width 9 height 9
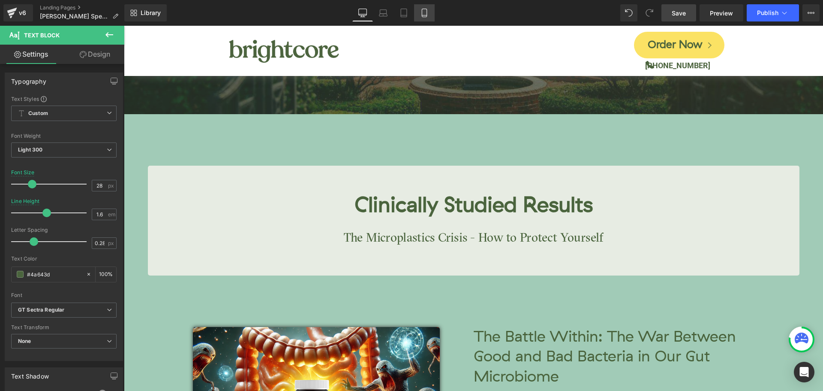
click at [424, 15] on icon at bounding box center [424, 13] width 9 height 9
type input "18"
type input "1.4"
type input "100"
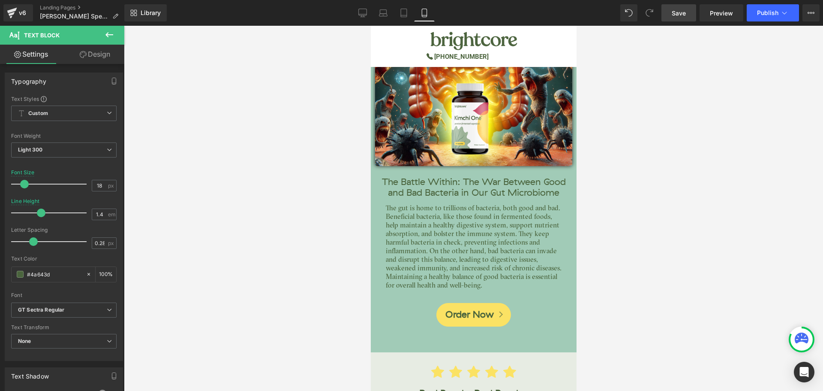
scroll to position [2083, 0]
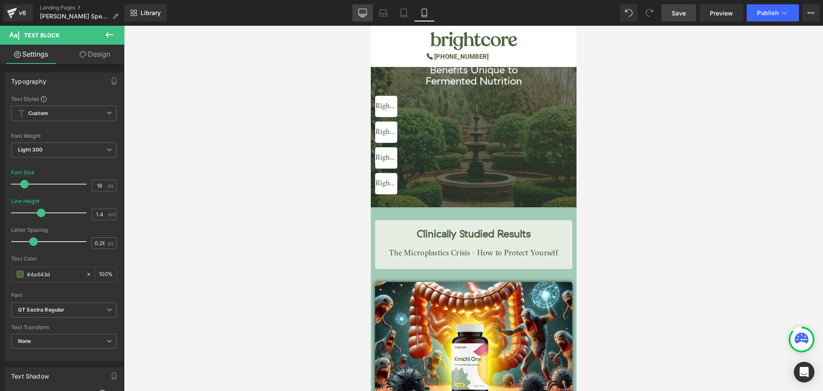
click at [367, 12] on icon at bounding box center [363, 12] width 8 height 6
type input "28"
type input "1.6"
type input "100"
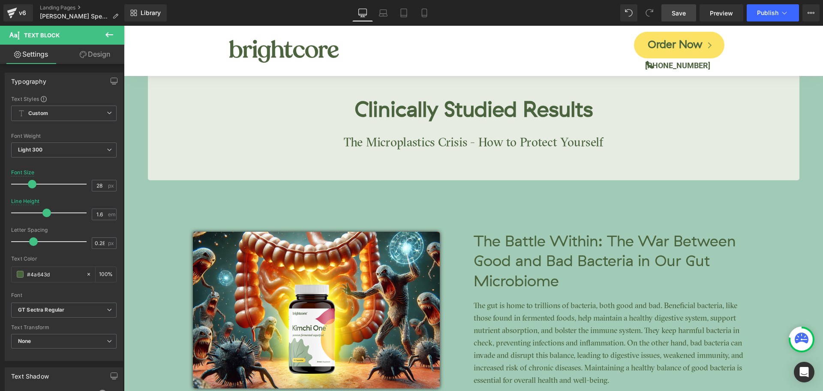
scroll to position [1501, 0]
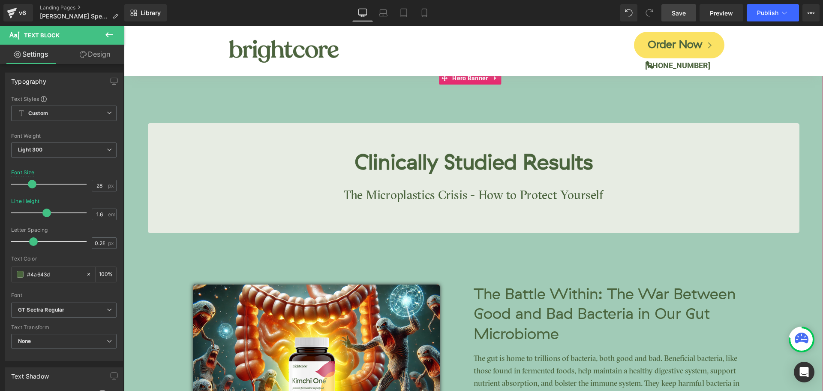
drag, startPoint x: 786, startPoint y: 265, endPoint x: 781, endPoint y: 262, distance: 5.0
click at [786, 265] on span "Clinically Studied Results Heading The Microplastics Crisis - How to Protect Yo…" at bounding box center [473, 303] width 699 height 361
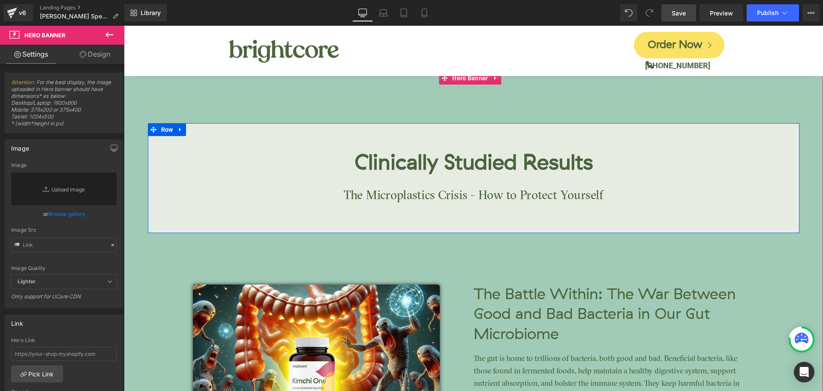
click at [618, 198] on p "The Microplastics Crisis - How to Protect Yourself" at bounding box center [473, 195] width 643 height 21
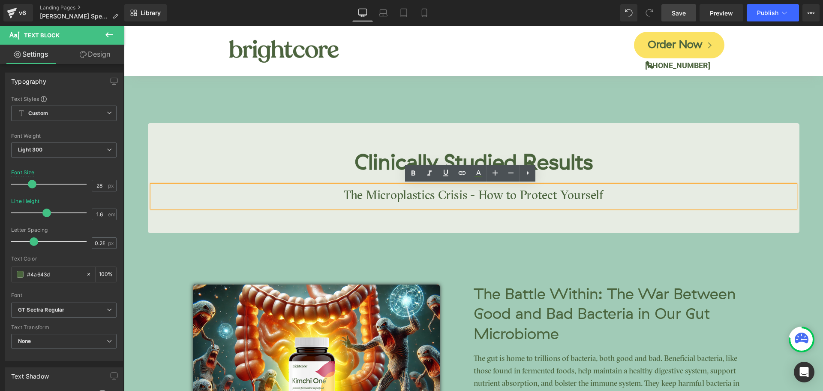
click at [805, 246] on span "Clinically Studied Results Heading The Microplastics Crisis - How to Protect Yo…" at bounding box center [473, 303] width 699 height 361
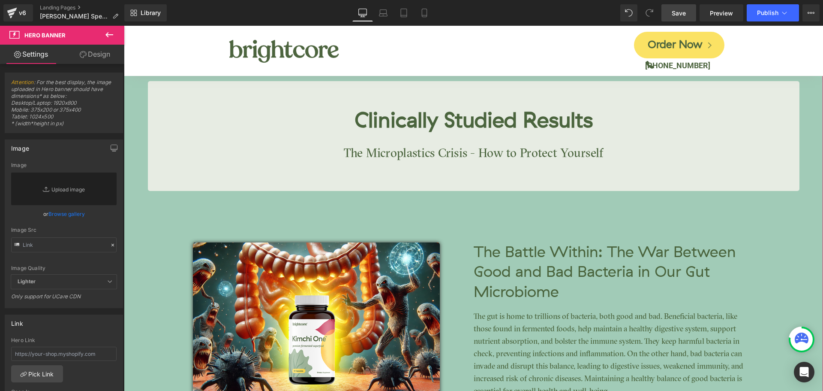
scroll to position [1544, 0]
click at [543, 335] on p "The gut is home to trillions of bacteria, both good and bad. Beneficial bacteri…" at bounding box center [614, 353] width 281 height 87
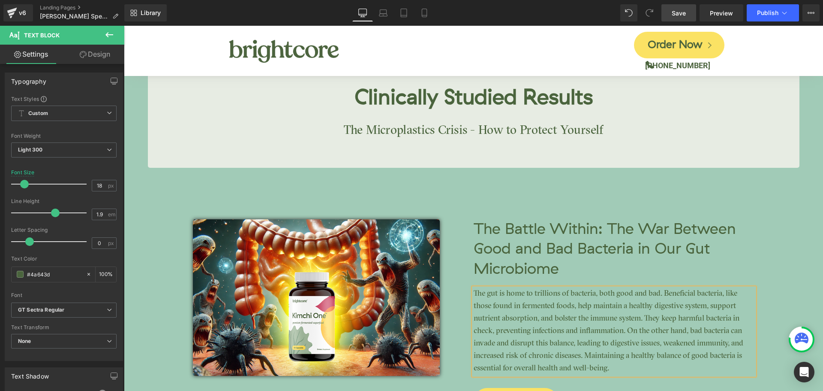
scroll to position [1629, 0]
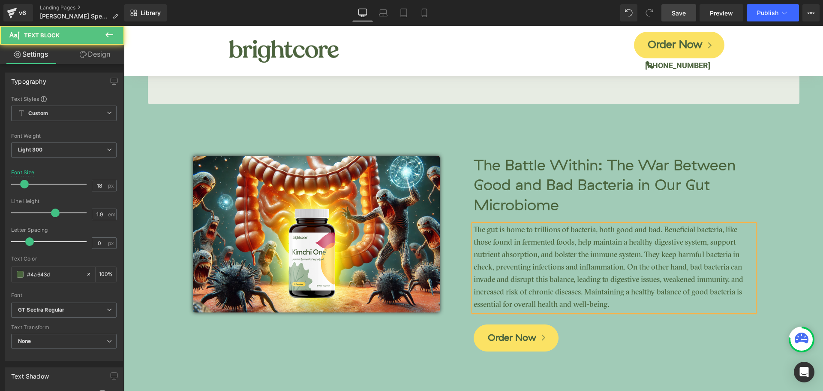
click at [515, 257] on p "The gut is home to trillions of bacteria, both good and bad. Beneficial bacteri…" at bounding box center [614, 267] width 281 height 87
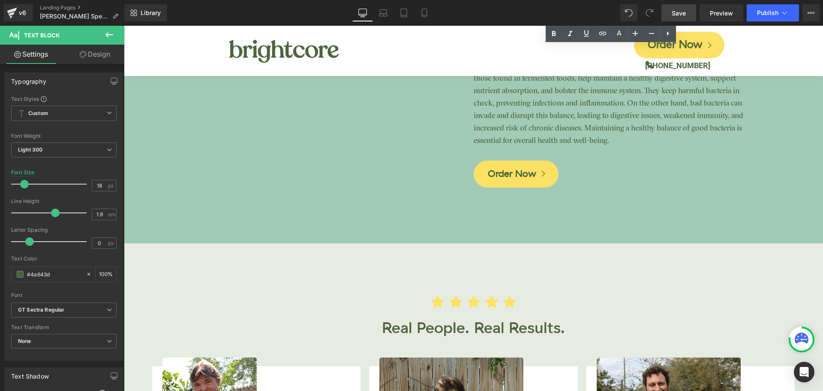
scroll to position [1743, 0]
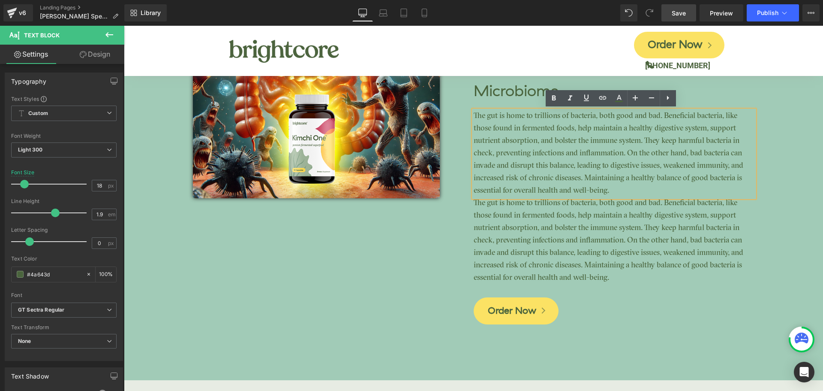
click at [493, 220] on p "The gut is home to trillions of bacteria, both good and bad. Beneficial bacteri…" at bounding box center [614, 240] width 281 height 87
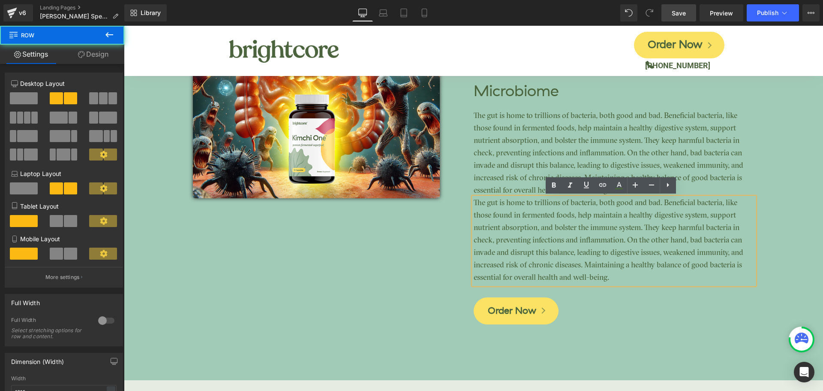
click at [434, 224] on div "Image The Battle Within: The War Between Good and Bad Bacteria in Our Gut Micro…" at bounding box center [474, 159] width 562 height 338
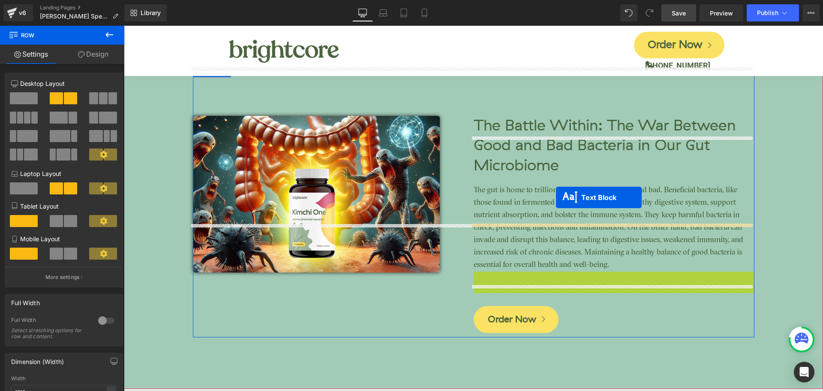
scroll to position [1529, 0]
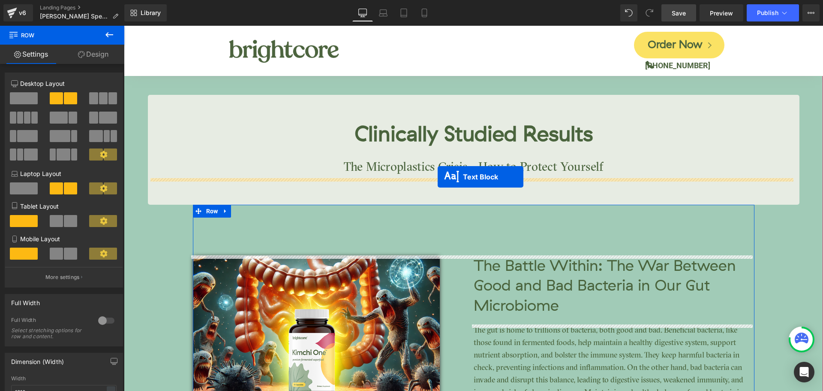
drag, startPoint x: 588, startPoint y: 241, endPoint x: 438, endPoint y: 177, distance: 163.7
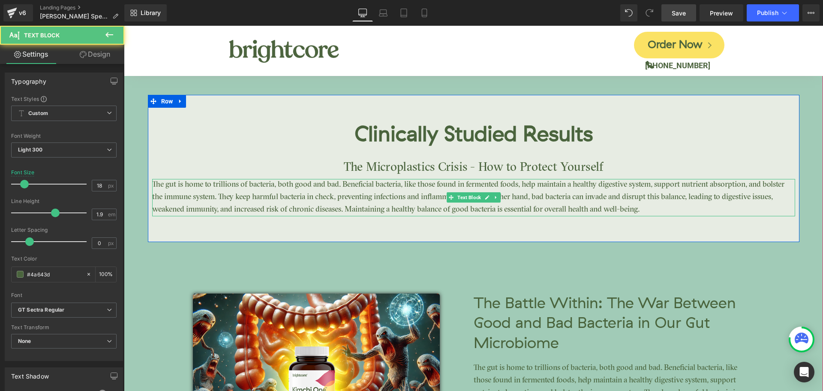
click at [414, 198] on p "The gut is home to trillions of bacteria, both good and bad. Beneficial bacteri…" at bounding box center [473, 197] width 643 height 37
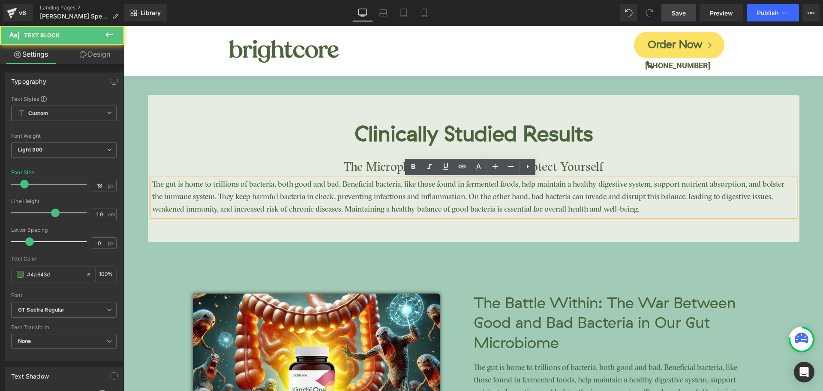
click at [281, 190] on p "The gut is home to trillions of bacteria, both good and bad. Beneficial bacteri…" at bounding box center [473, 197] width 643 height 37
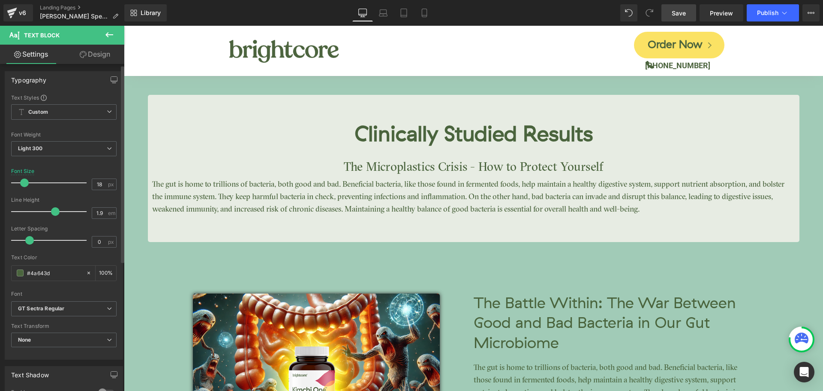
scroll to position [0, 0]
click at [89, 54] on link "Design" at bounding box center [95, 54] width 62 height 19
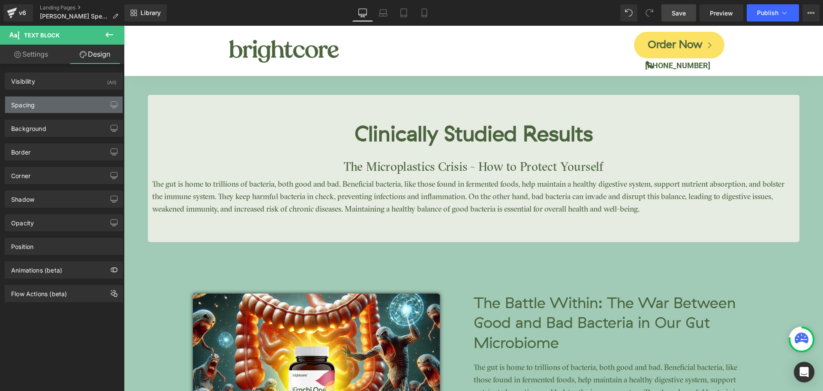
type input "0"
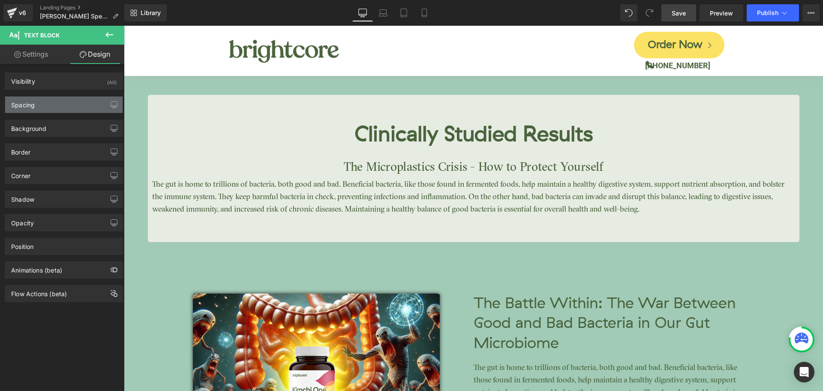
type input "0"
click at [58, 109] on div "Spacing" at bounding box center [64, 104] width 118 height 16
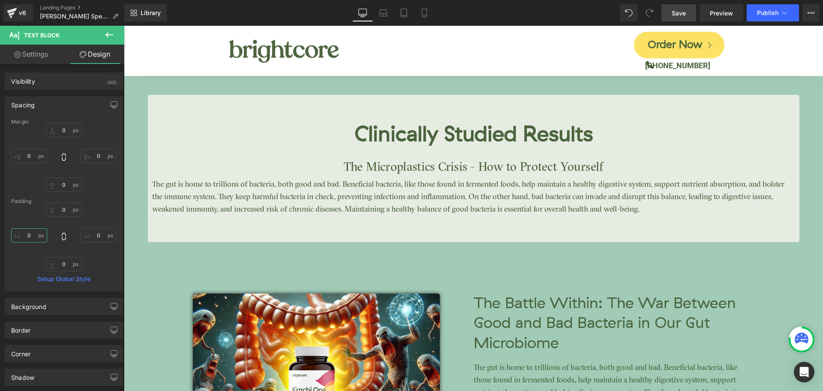
click at [34, 235] on input "0" at bounding box center [29, 235] width 36 height 14
type input "100"
click at [93, 230] on input "0" at bounding box center [99, 235] width 36 height 14
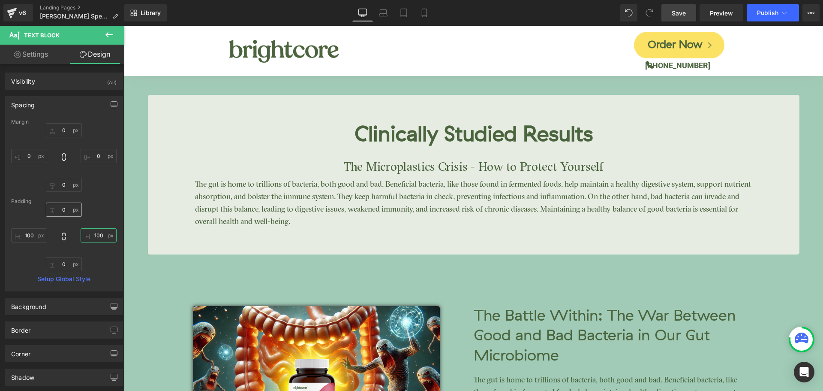
type input "100"
click at [67, 206] on input "0" at bounding box center [64, 209] width 36 height 14
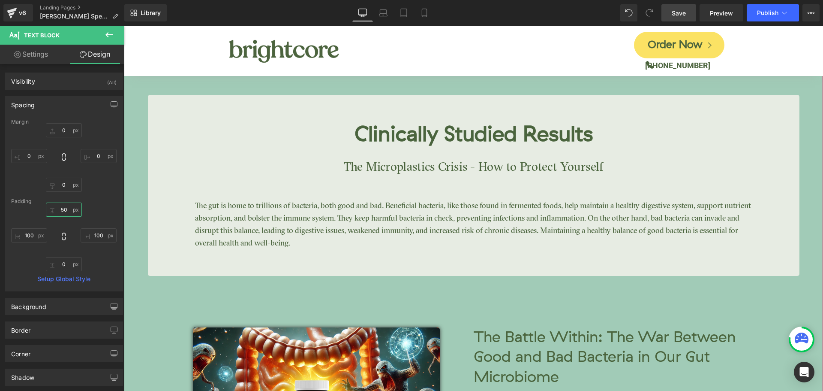
type input "5"
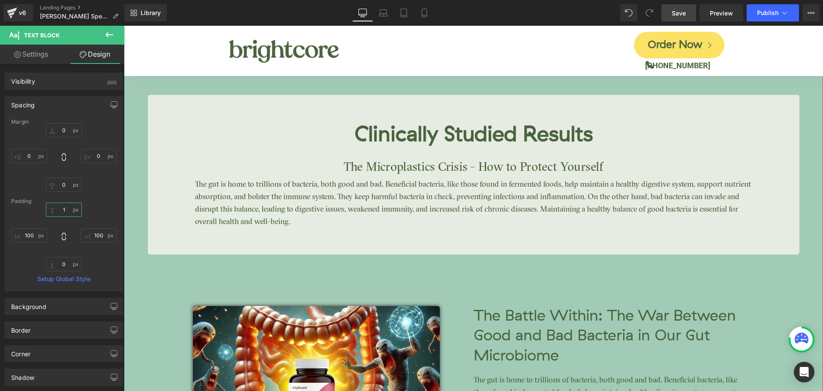
type input "15"
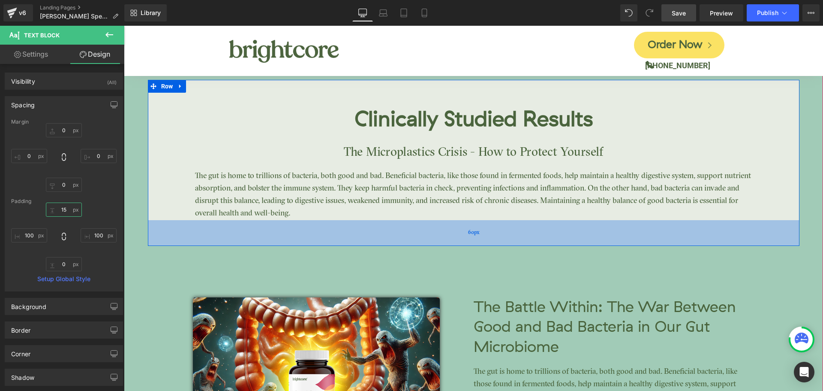
scroll to position [1529, 0]
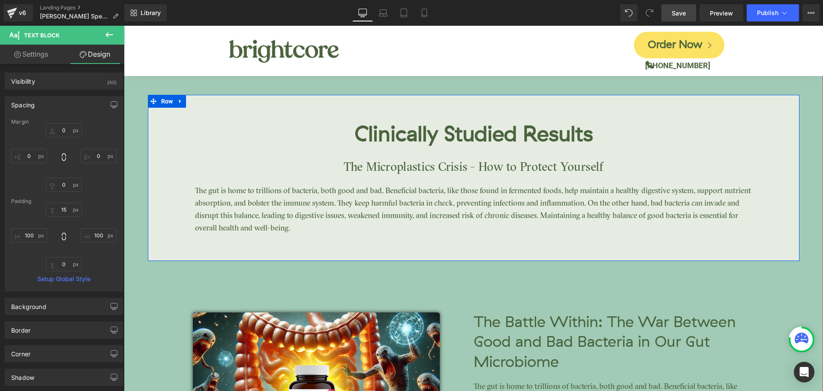
click at [490, 107] on div "Clinically Studied Results Heading The Microplastics Crisis - How to Protect Yo…" at bounding box center [474, 178] width 652 height 166
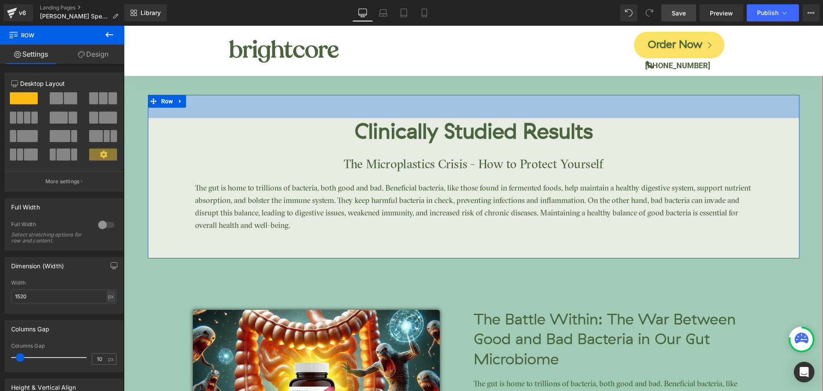
click at [512, 93] on div "Clinically Studied Results Heading The Microplastics Crisis - How to Protect Yo…" at bounding box center [473, 302] width 699 height 518
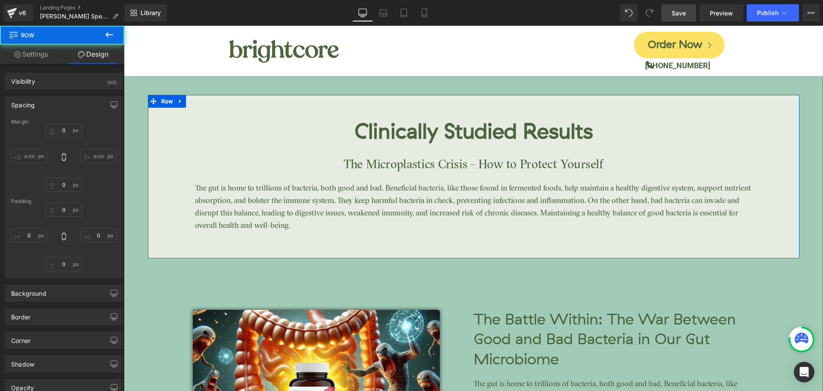
type input "0"
type input "54"
type input "0"
type input "60"
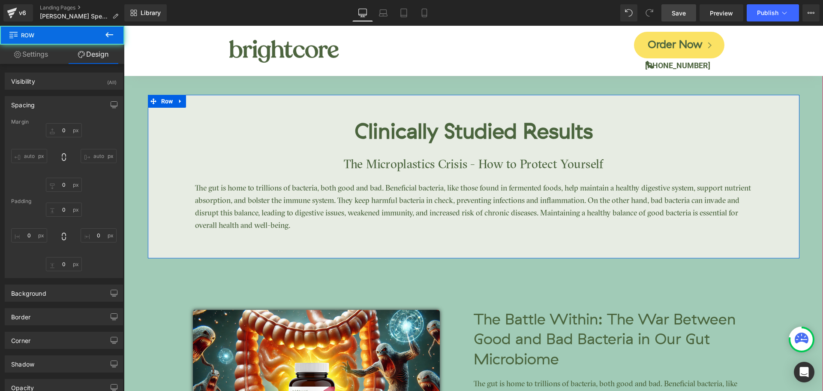
type input "0"
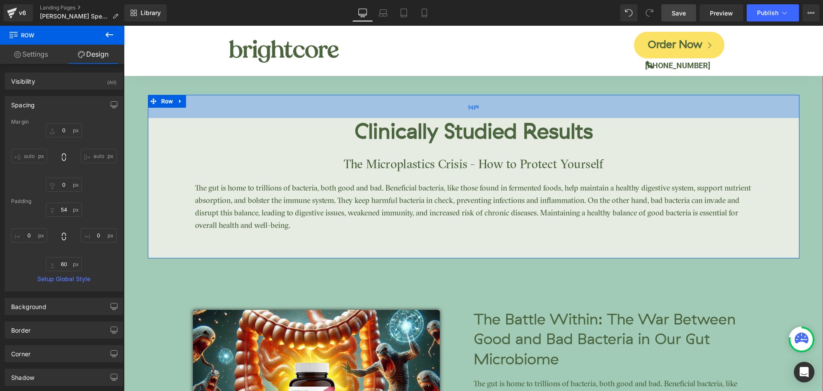
type input "55px"
click at [537, 98] on div "55px" at bounding box center [474, 107] width 652 height 24
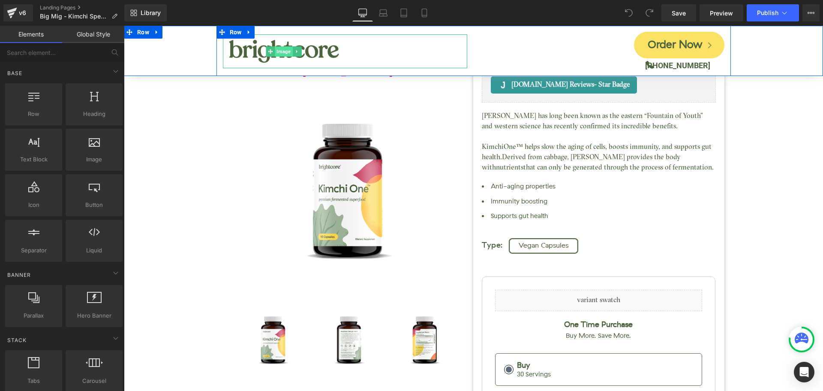
click at [279, 52] on span "Image" at bounding box center [284, 51] width 18 height 10
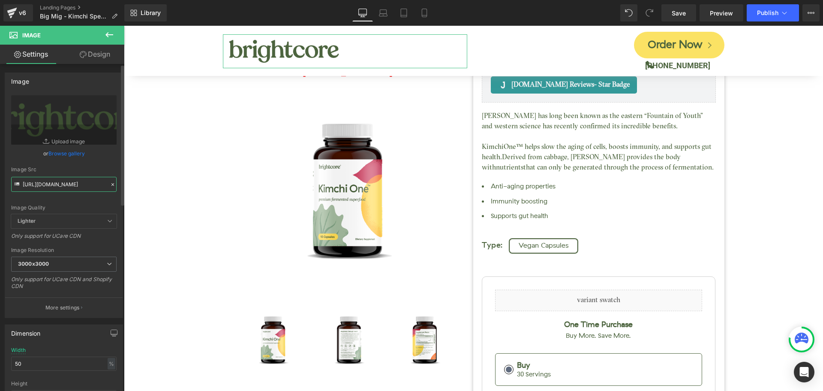
click at [66, 188] on input "https://cdn.shopify.com/s/files/1/0083/4296/2238/files/Brightcore_Logo_Dark_eaf…" at bounding box center [64, 184] width 106 height 15
paste input "bcn-plus-bigmig-logo.png?v=1755027859"
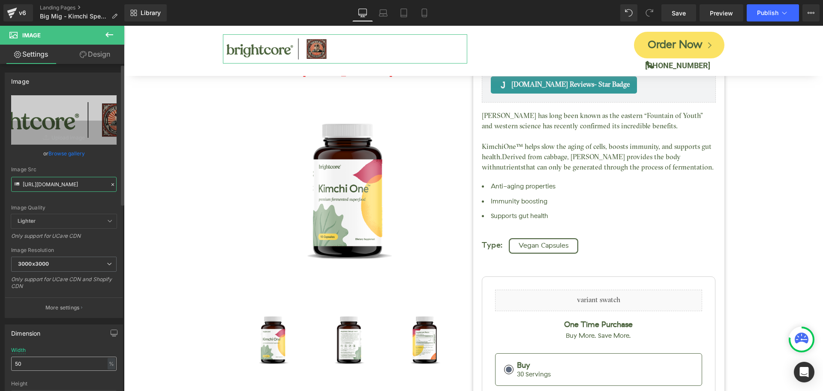
type input "https://cdn.shopify.com/s/files/1/0083/4296/2238/files/bcn-plus-bigmig-logo_300…"
click at [38, 368] on input "50" at bounding box center [64, 363] width 106 height 14
type input "6"
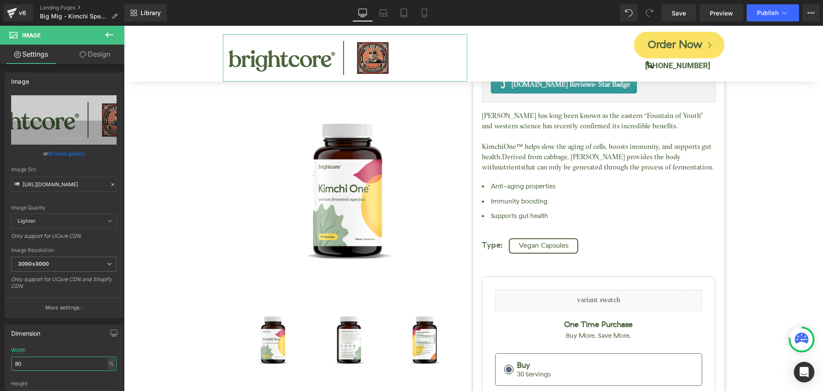
type input "80"
click at [99, 60] on link "Design" at bounding box center [95, 54] width 62 height 19
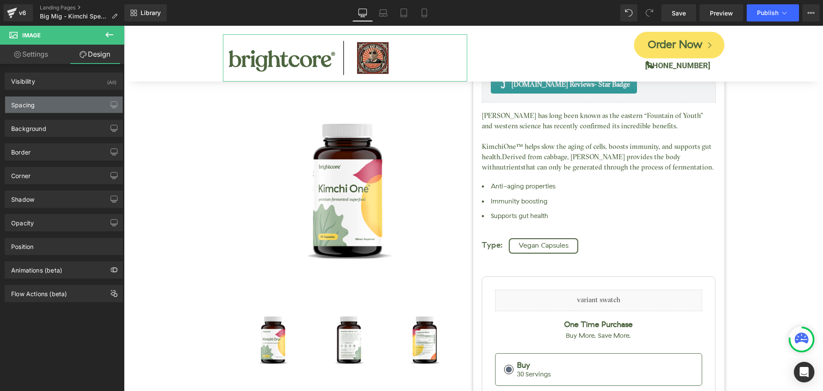
click at [68, 105] on div "Spacing" at bounding box center [64, 104] width 118 height 16
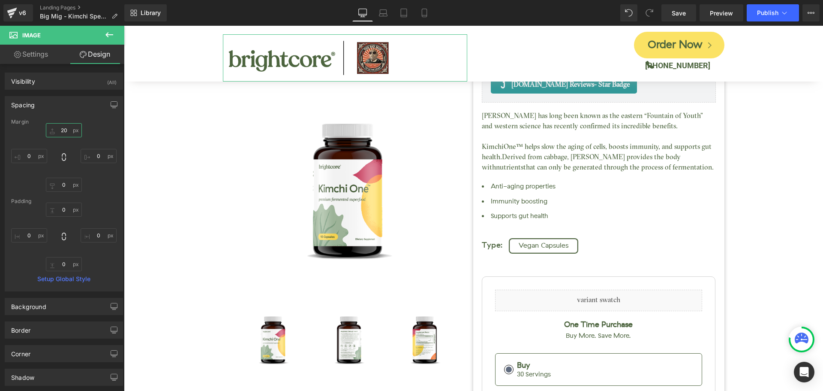
click at [62, 132] on input "text" at bounding box center [64, 130] width 36 height 14
type input "10"
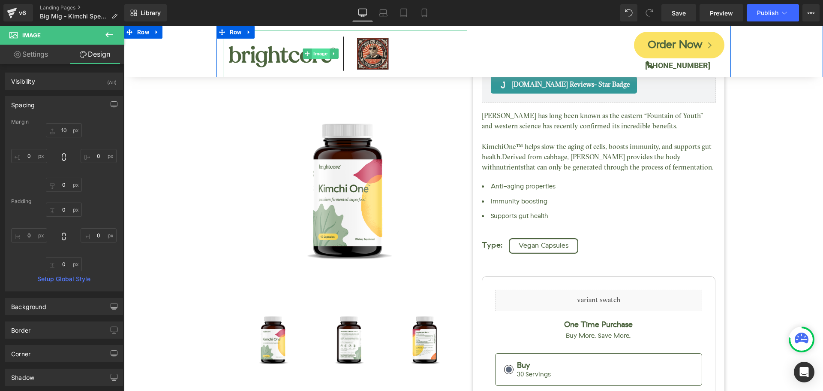
click at [314, 54] on span "Image" at bounding box center [321, 53] width 18 height 10
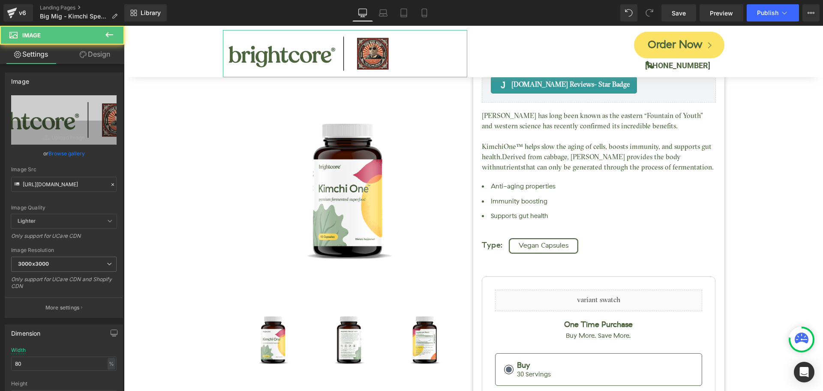
click at [87, 57] on link "Design" at bounding box center [95, 54] width 62 height 19
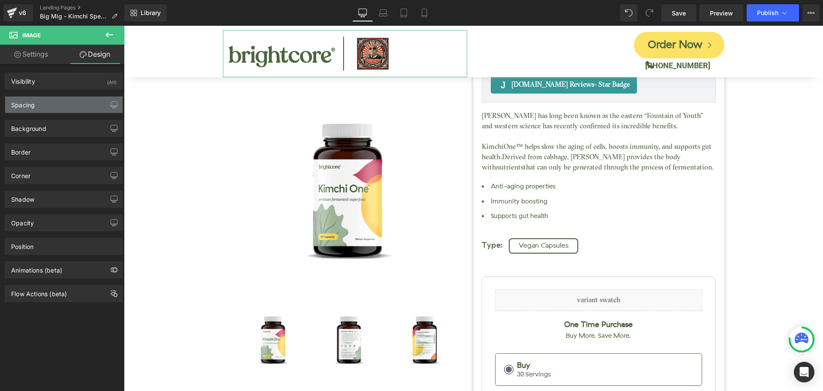
click at [49, 101] on div "Spacing" at bounding box center [64, 104] width 118 height 16
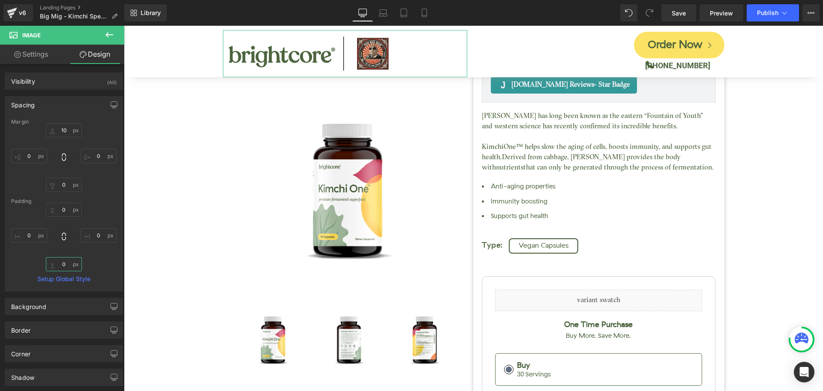
drag, startPoint x: 66, startPoint y: 266, endPoint x: 121, endPoint y: 263, distance: 55.0
click at [65, 265] on input "0" at bounding box center [64, 264] width 36 height 14
type input "10"
click at [63, 132] on input "10" at bounding box center [64, 130] width 36 height 14
type input "5"
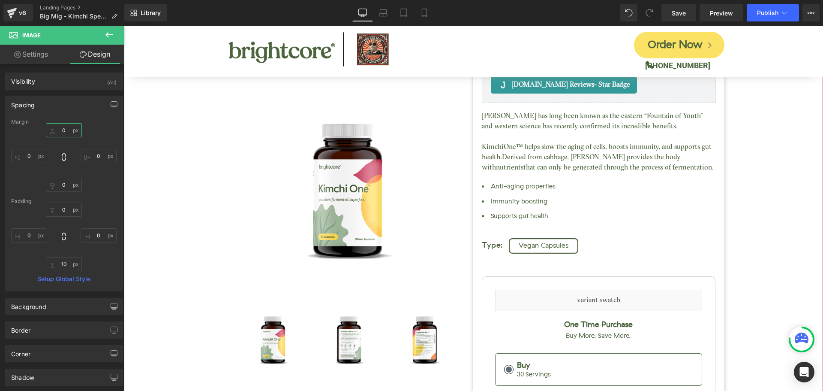
type input "2"
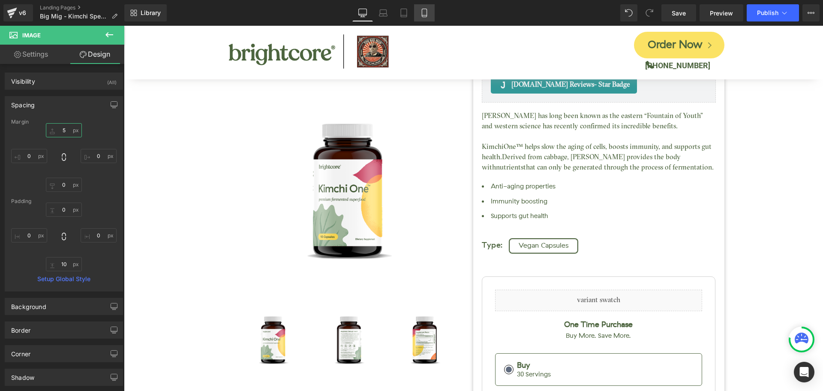
type input "5"
click at [423, 15] on icon at bounding box center [424, 15] width 5 height 0
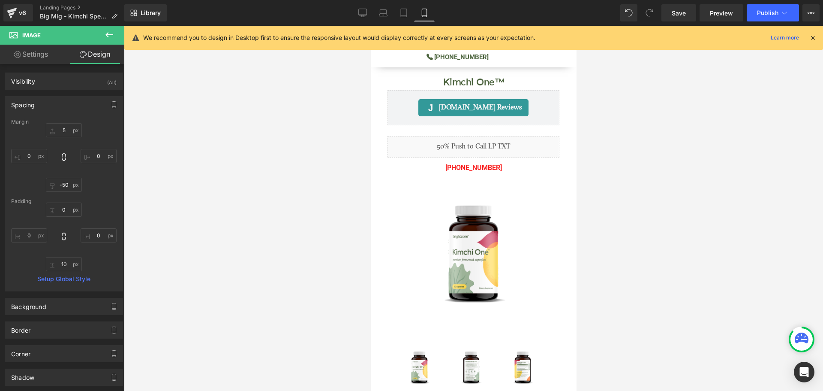
click at [813, 37] on icon at bounding box center [813, 38] width 8 height 8
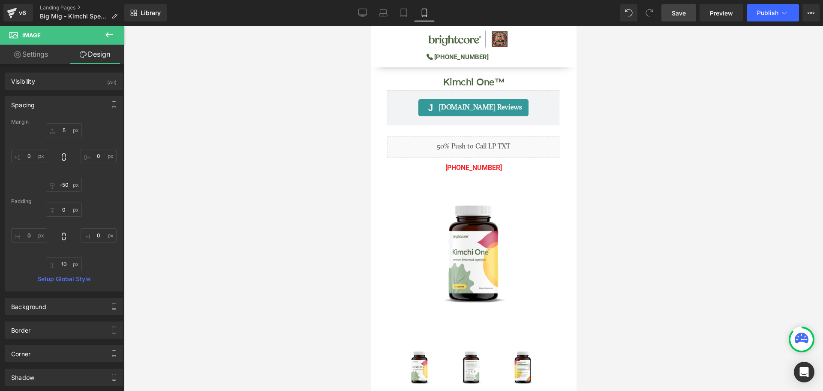
click at [683, 15] on span "Save" at bounding box center [679, 13] width 14 height 9
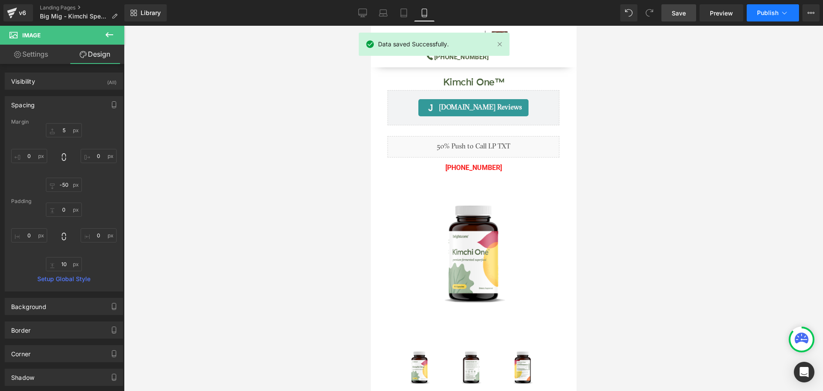
click at [766, 12] on span "Publish" at bounding box center [767, 12] width 21 height 7
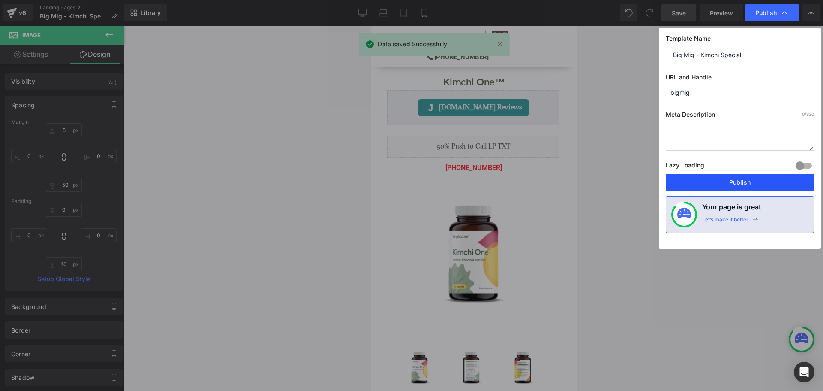
click at [766, 178] on button "Publish" at bounding box center [740, 182] width 148 height 17
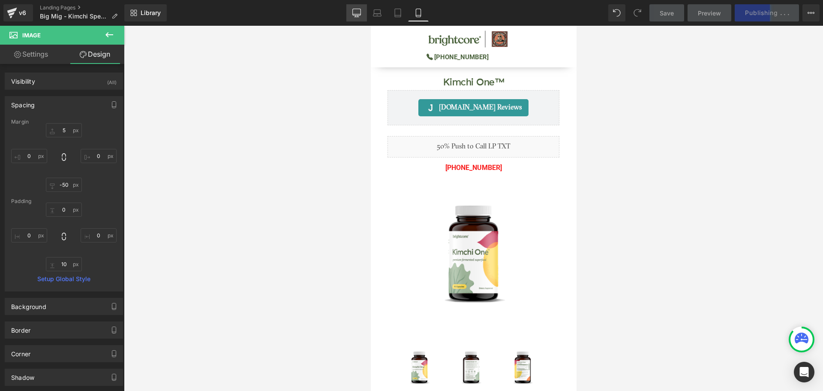
click at [353, 12] on icon at bounding box center [357, 12] width 8 height 6
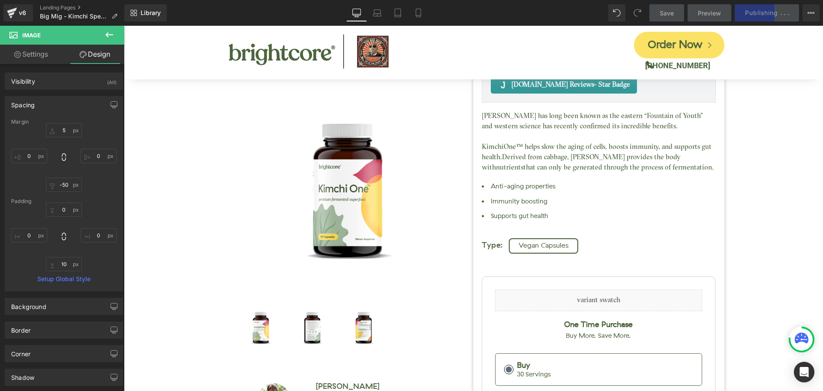
scroll to position [0, 0]
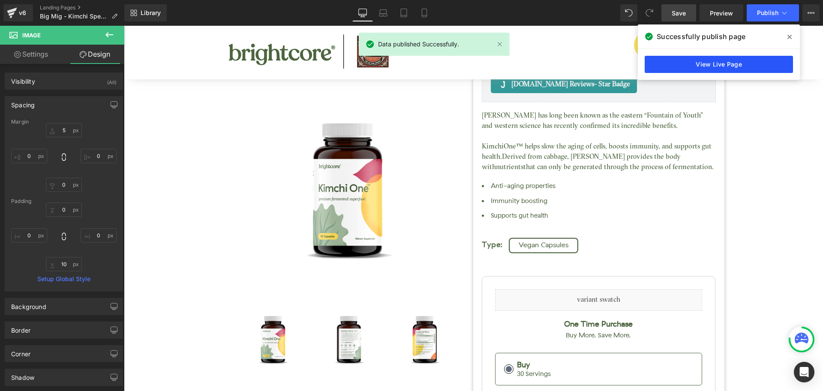
click at [765, 67] on link "View Live Page" at bounding box center [719, 64] width 148 height 17
